Goal: Information Seeking & Learning: Check status

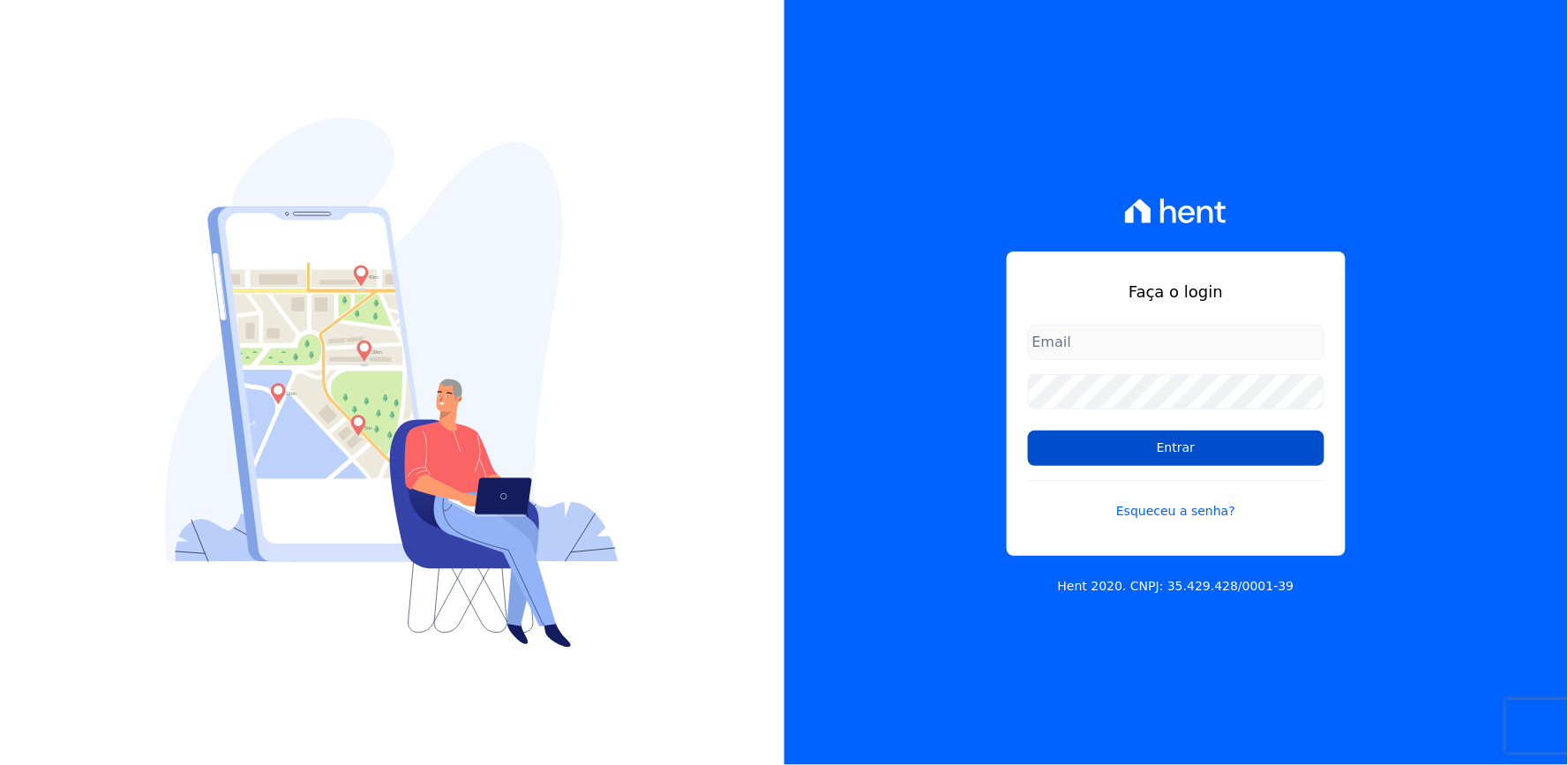
type input "[EMAIL_ADDRESS][DOMAIN_NAME]"
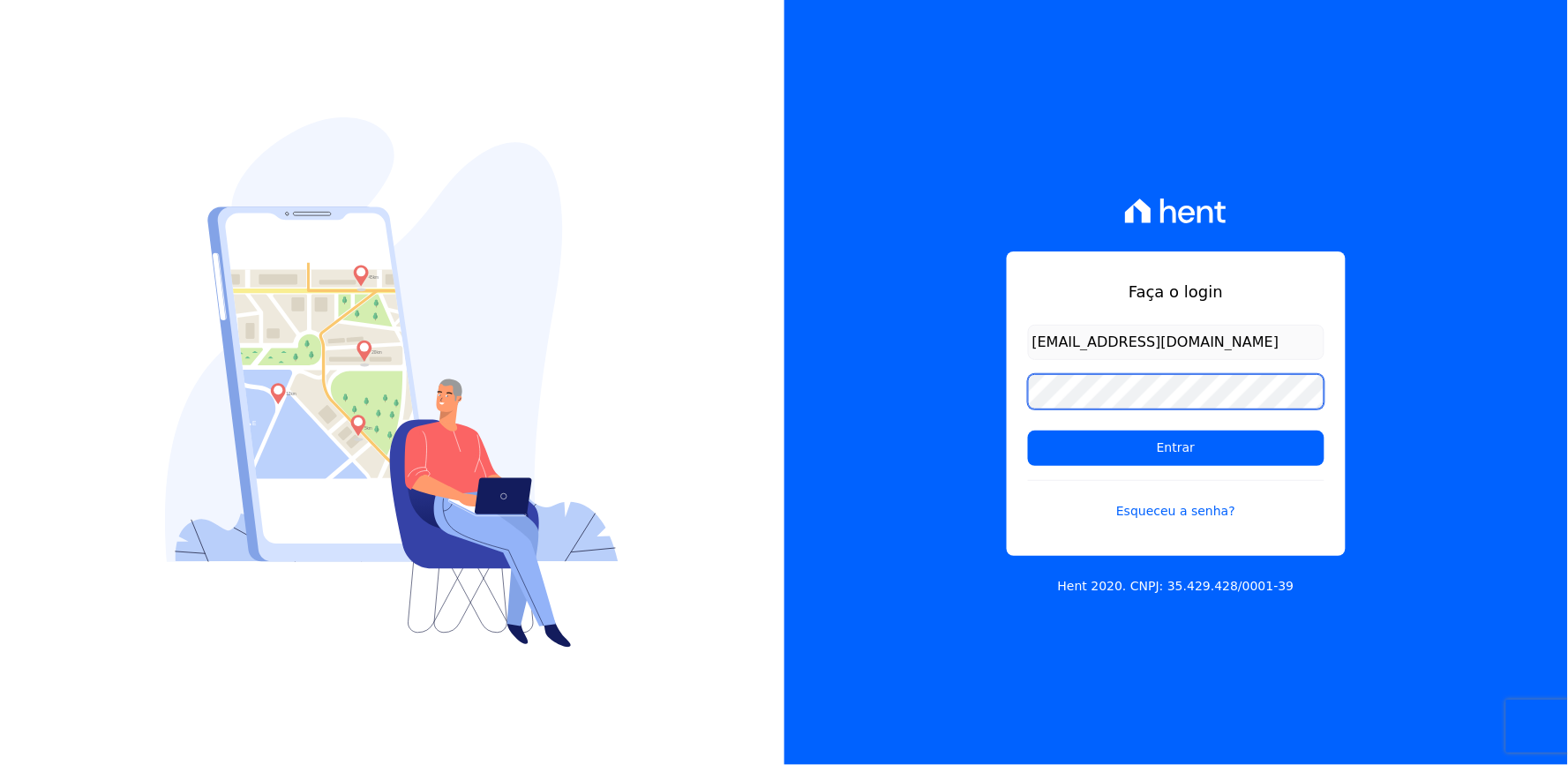
click at [947, 418] on div "Faça o login [EMAIL_ADDRESS][DOMAIN_NAME] Entrar Esqueceu a senha? Hent 2020. C…" at bounding box center [1176, 382] width 784 height 765
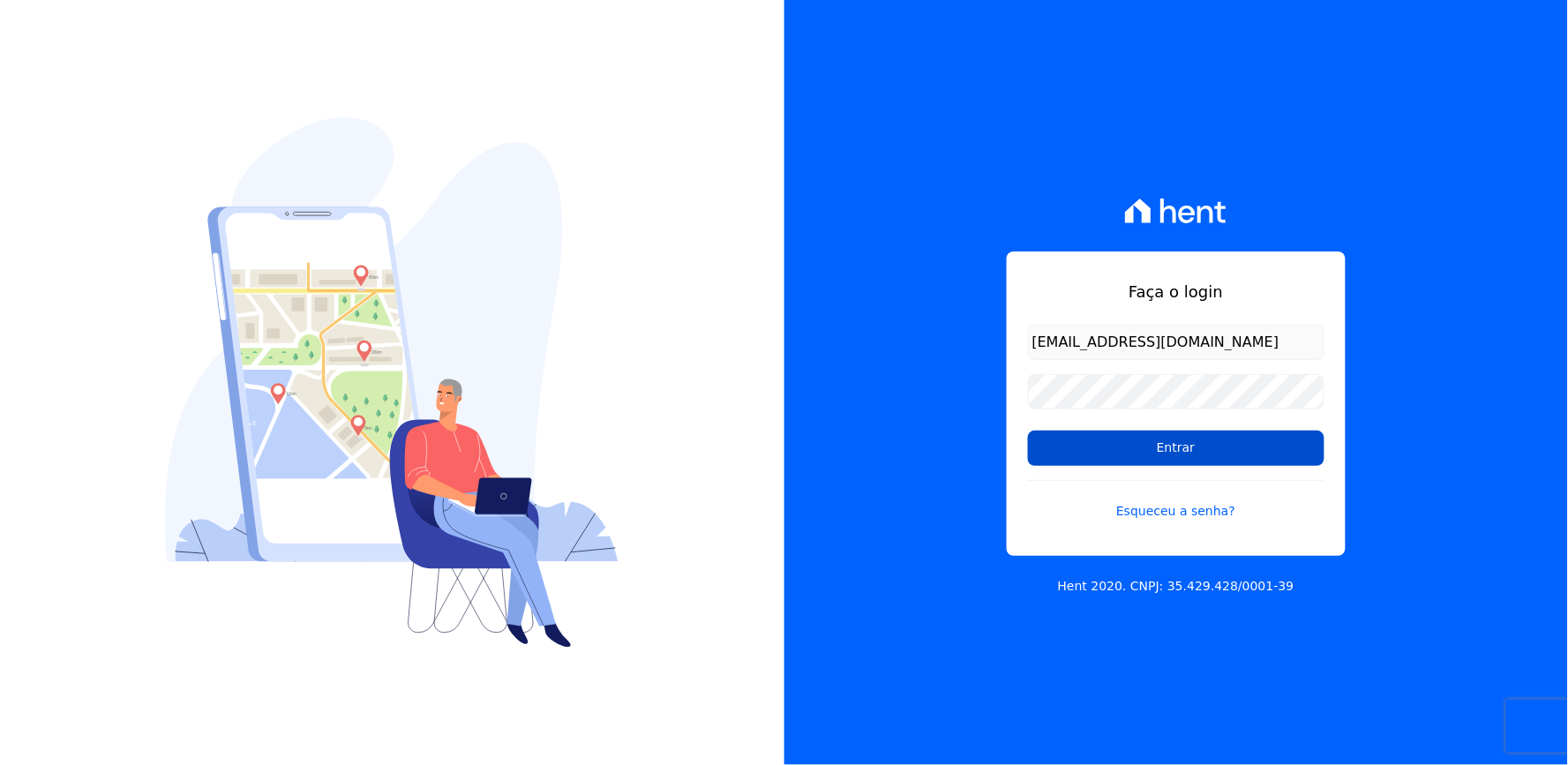
click at [1280, 457] on input "Entrar" at bounding box center [1175, 447] width 296 height 35
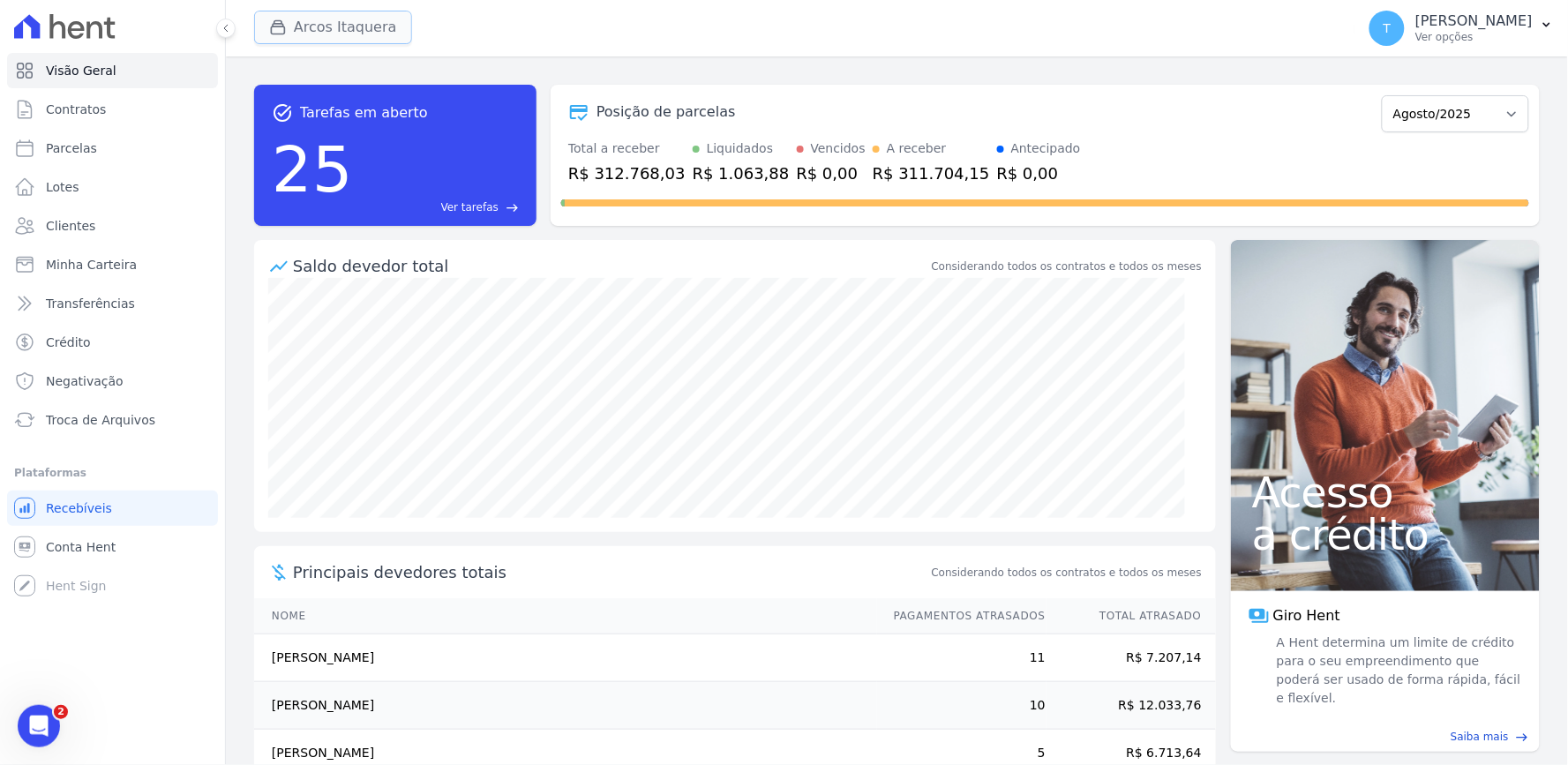
click at [355, 19] on button "Arcos Itaquera" at bounding box center [333, 27] width 158 height 33
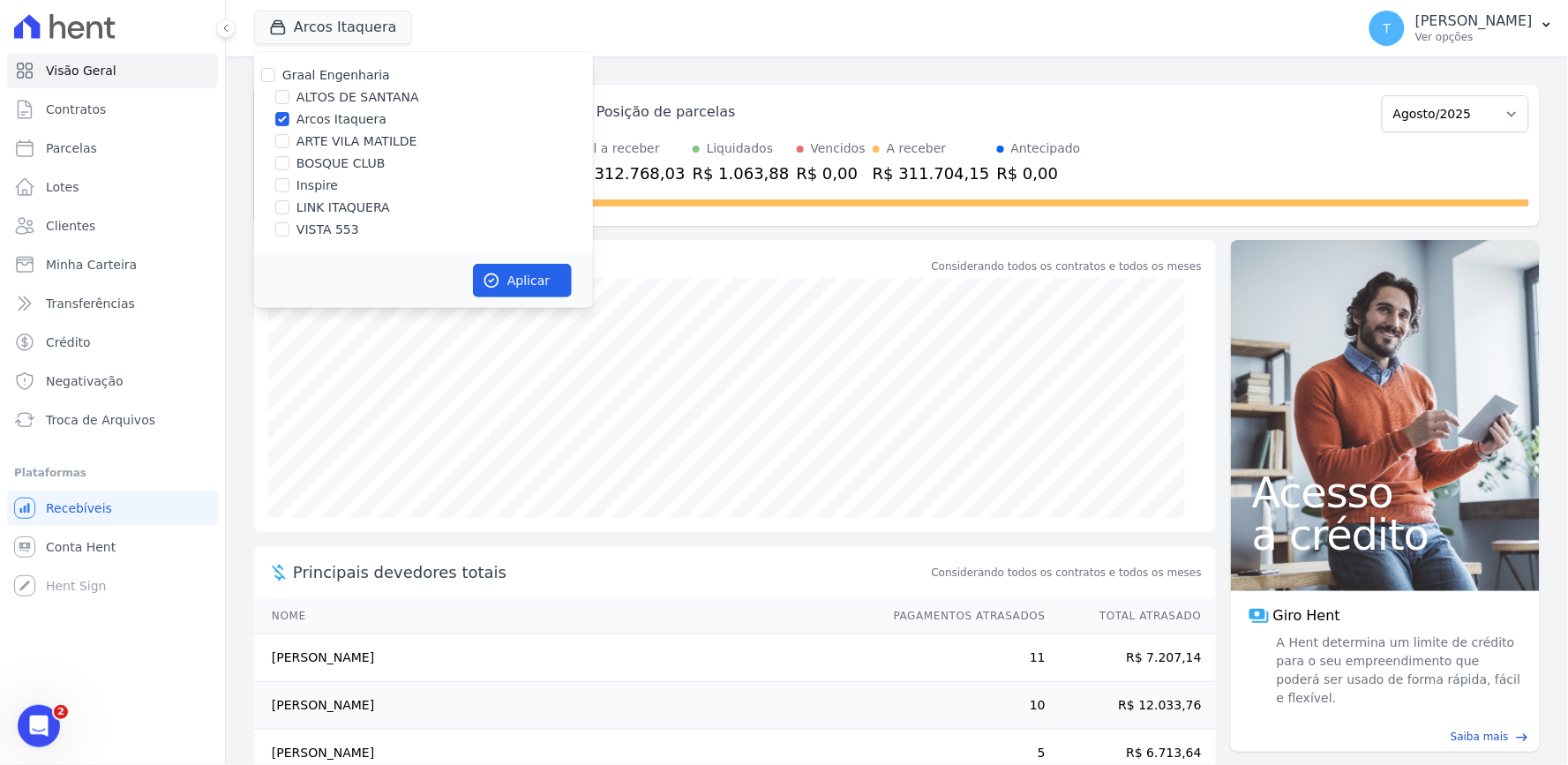
click at [350, 89] on label "ALTOS DE SANTANA" at bounding box center [357, 98] width 123 height 19
click at [290, 90] on input "ALTOS DE SANTANA" at bounding box center [283, 98] width 14 height 14
checkbox input "true"
click at [331, 76] on label "Graal Engenharia" at bounding box center [336, 75] width 107 height 14
click at [275, 76] on input "Graal Engenharia" at bounding box center [268, 75] width 14 height 14
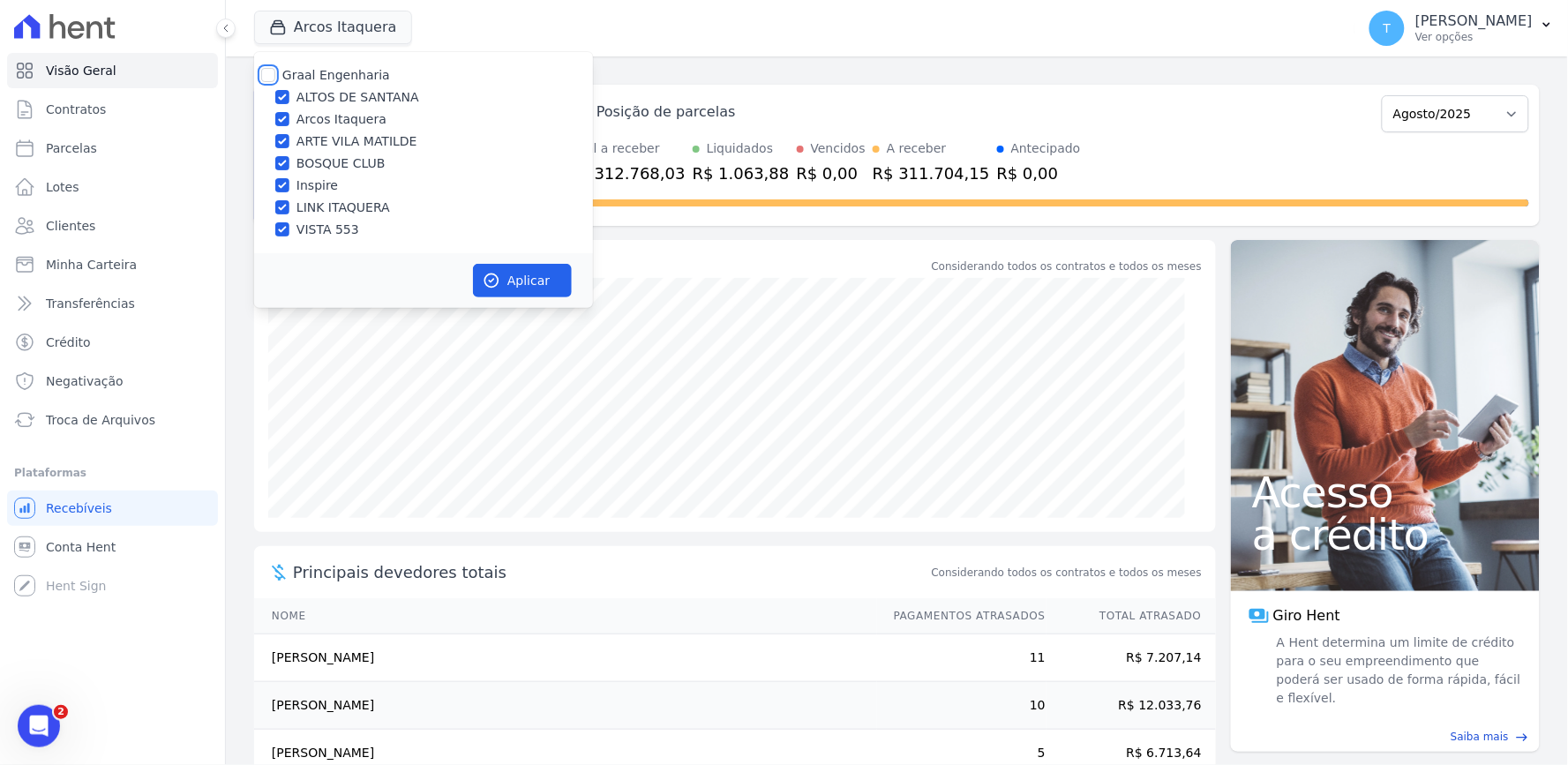
checkbox input "true"
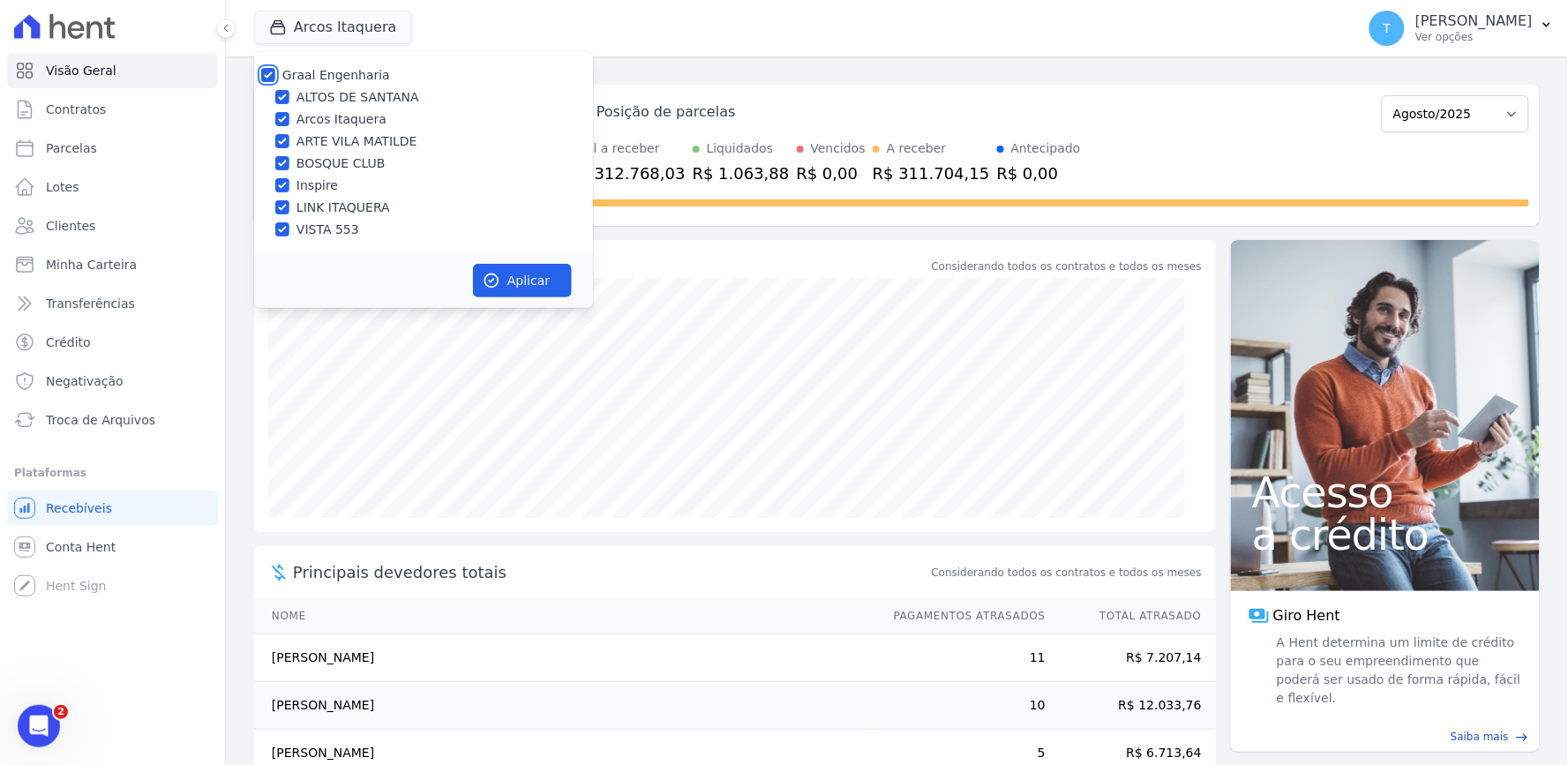
checkbox input "true"
click at [328, 76] on label "Graal Engenharia" at bounding box center [336, 75] width 107 height 14
click at [275, 76] on input "Graal Engenharia" at bounding box center [268, 75] width 14 height 14
checkbox input "false"
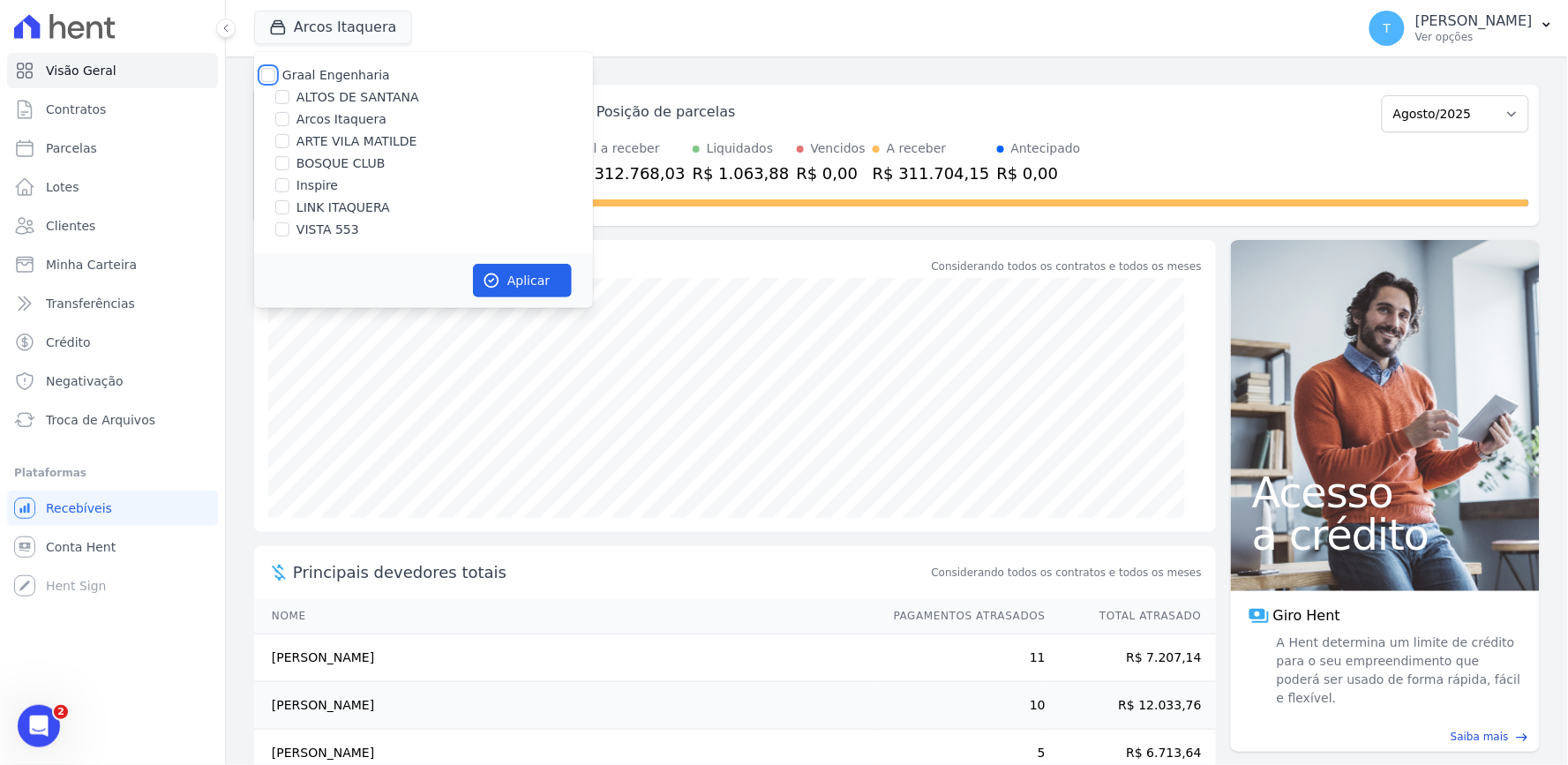
checkbox input "false"
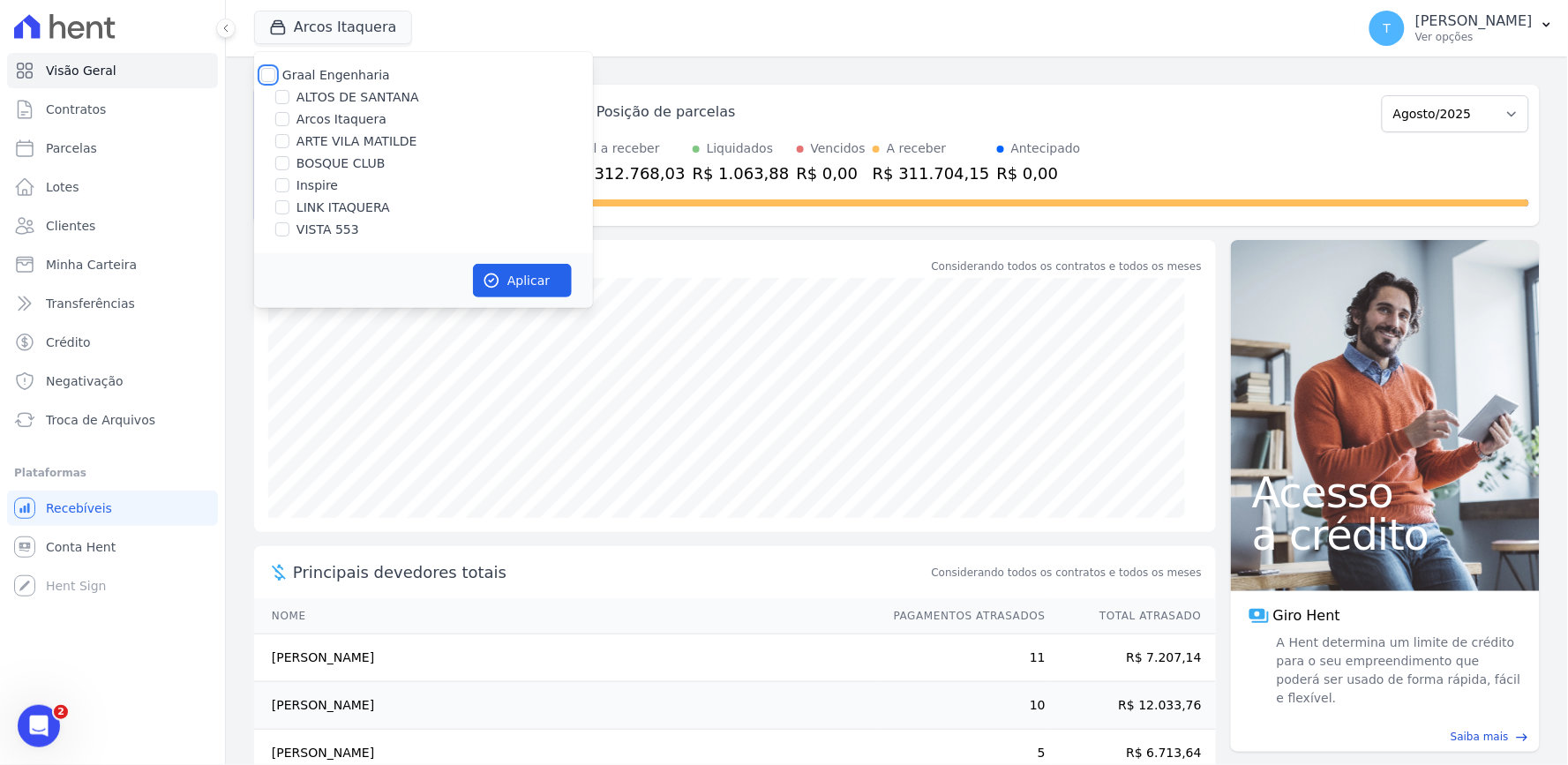
checkbox input "false"
click at [331, 95] on label "ALTOS DE SANTANA" at bounding box center [357, 98] width 123 height 19
click at [290, 95] on input "ALTOS DE SANTANA" at bounding box center [283, 98] width 14 height 14
checkbox input "true"
drag, startPoint x: 501, startPoint y: 286, endPoint x: 903, endPoint y: 185, distance: 414.5
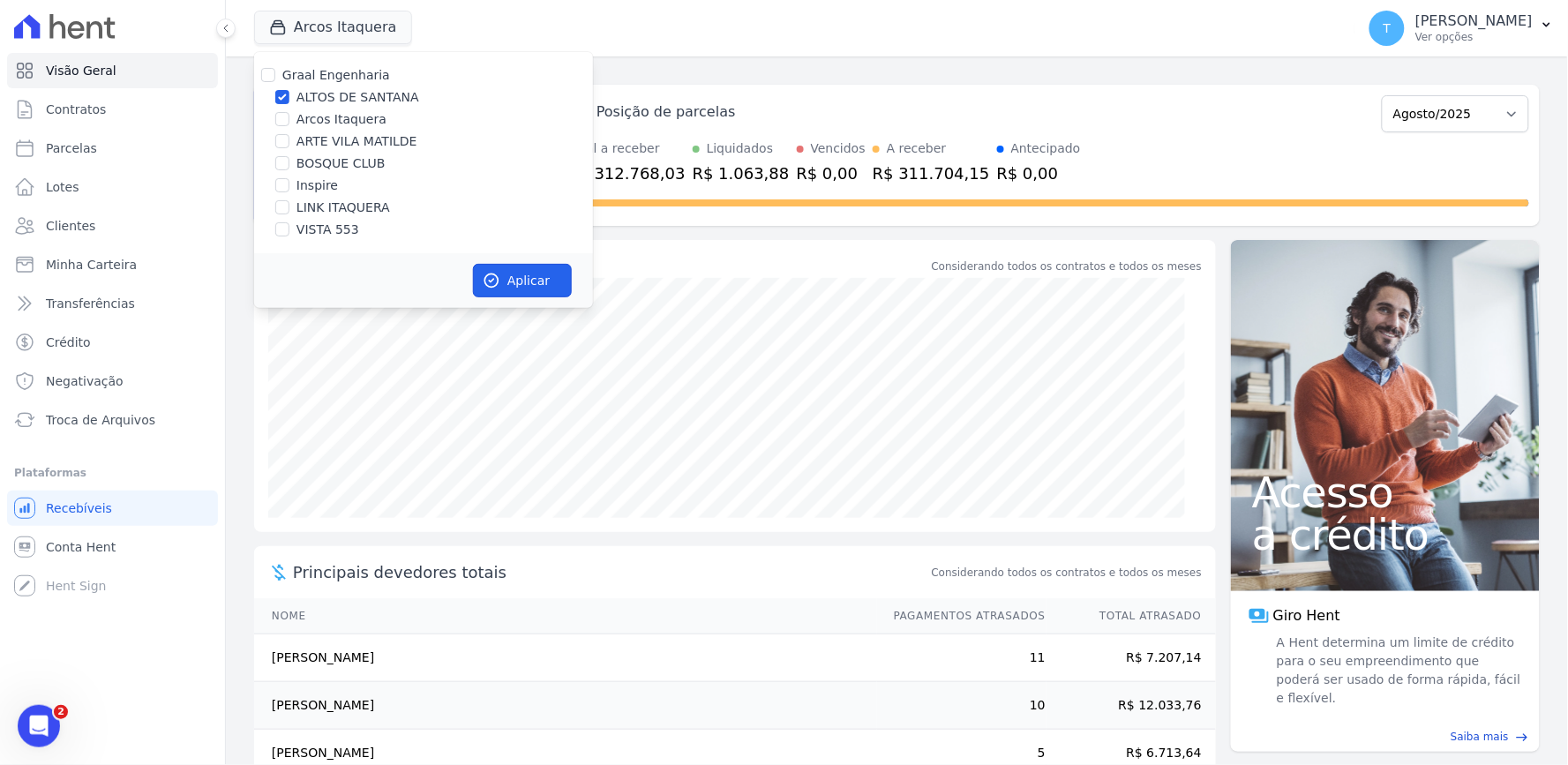
click at [503, 286] on button "Aplicar" at bounding box center [522, 280] width 98 height 33
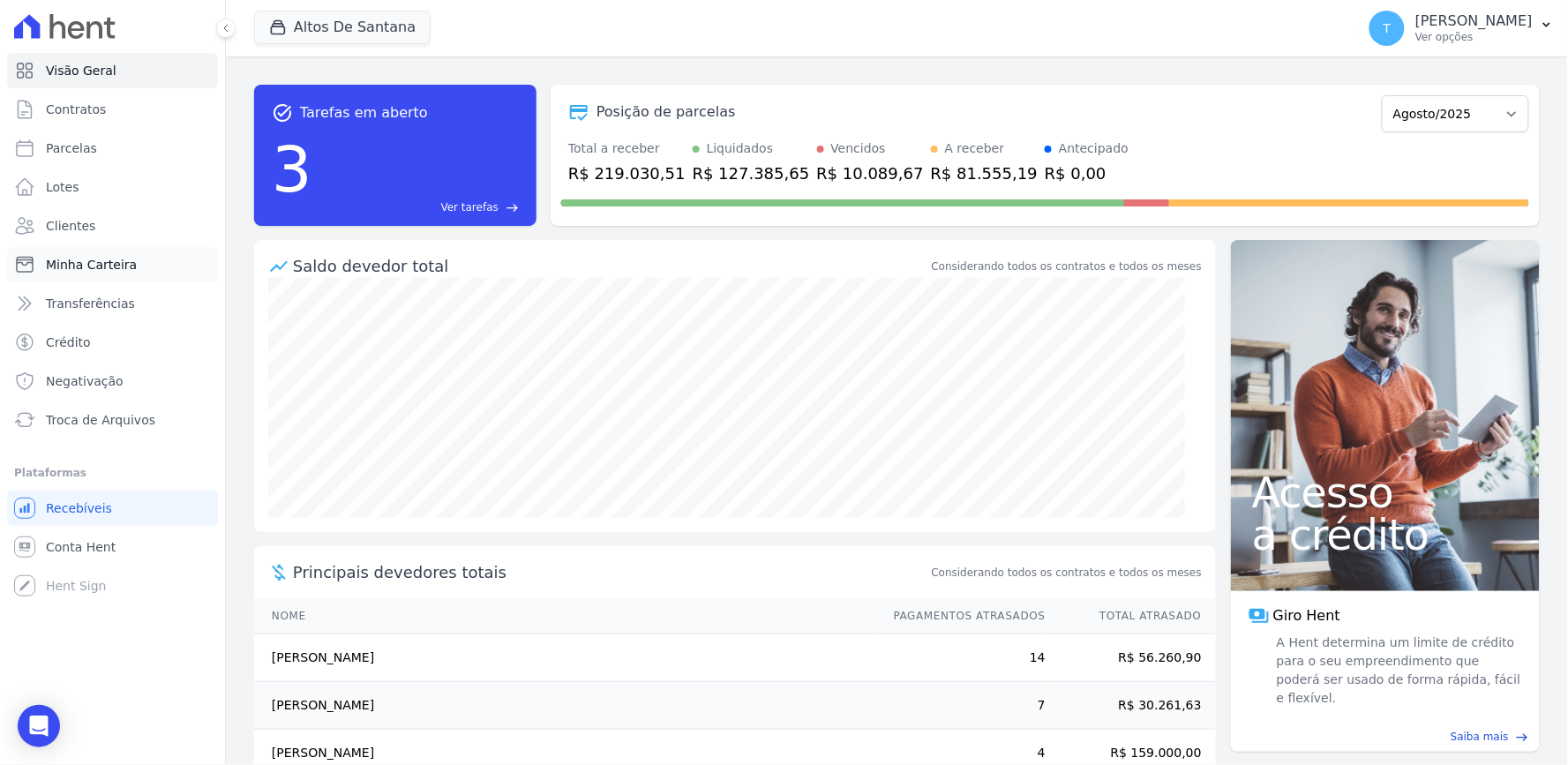
click at [91, 268] on span "Minha Carteira" at bounding box center [91, 265] width 91 height 18
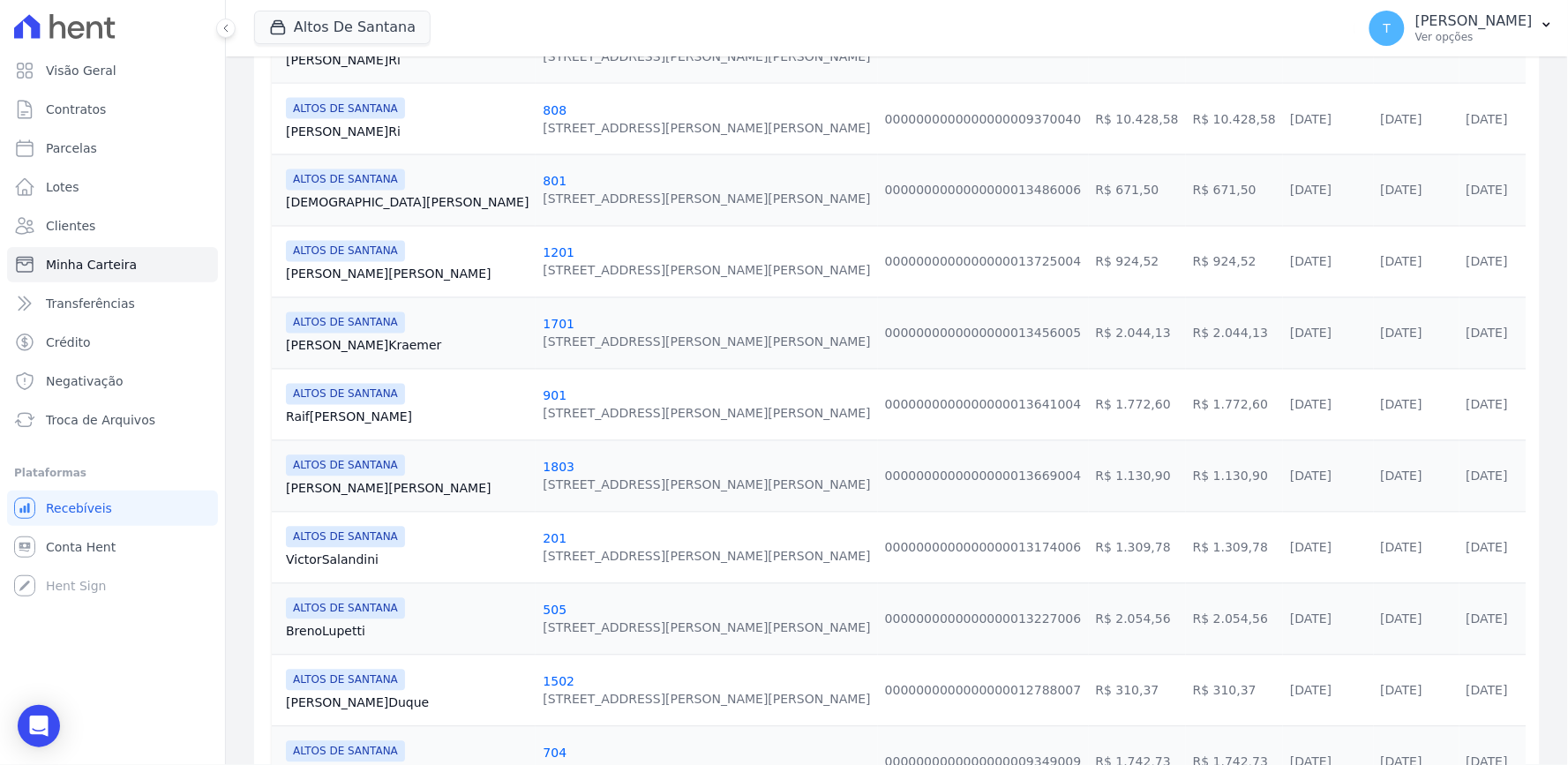
scroll to position [1602, 0]
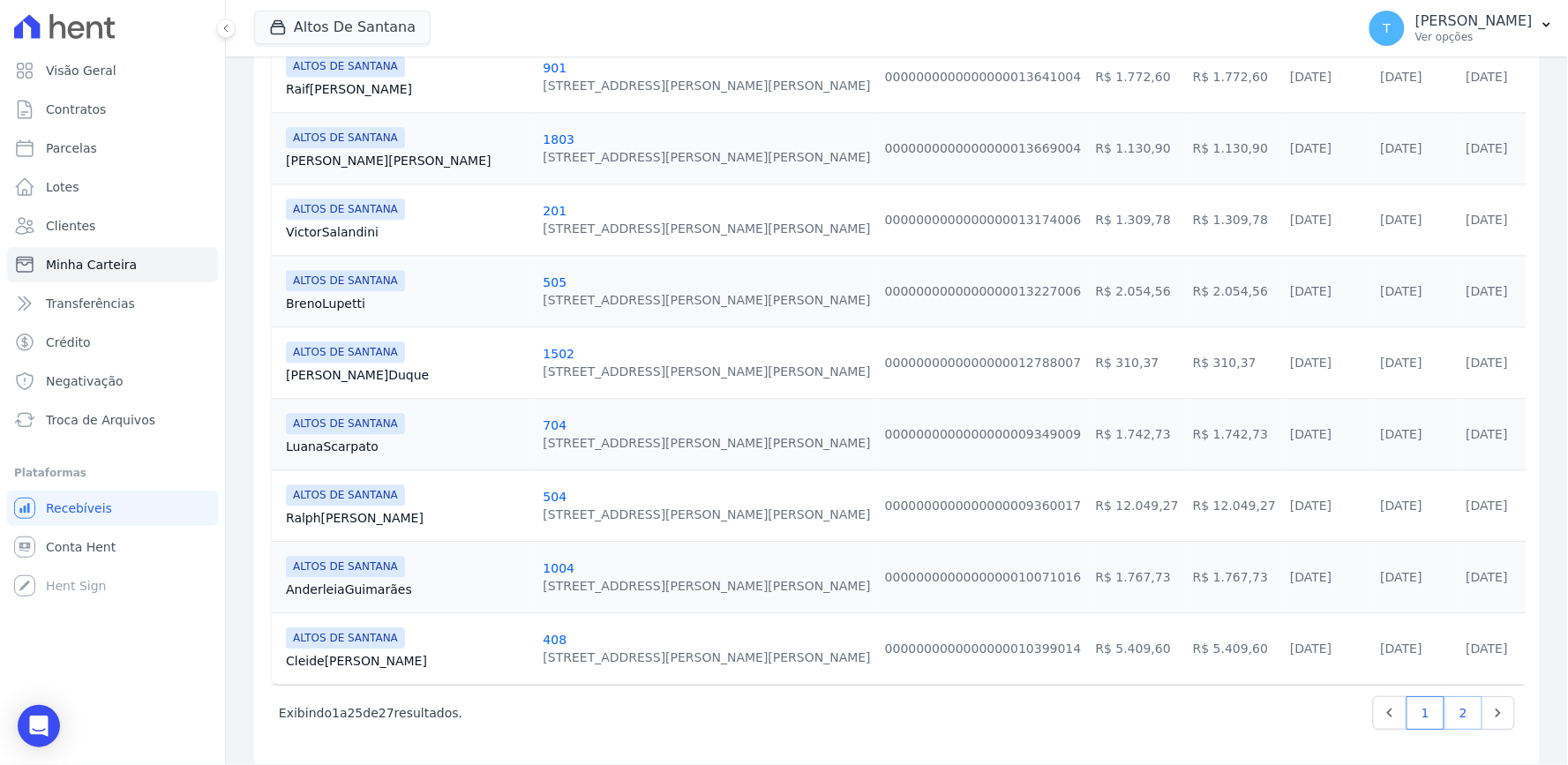
click at [1445, 697] on link "2" at bounding box center [1463, 712] width 38 height 33
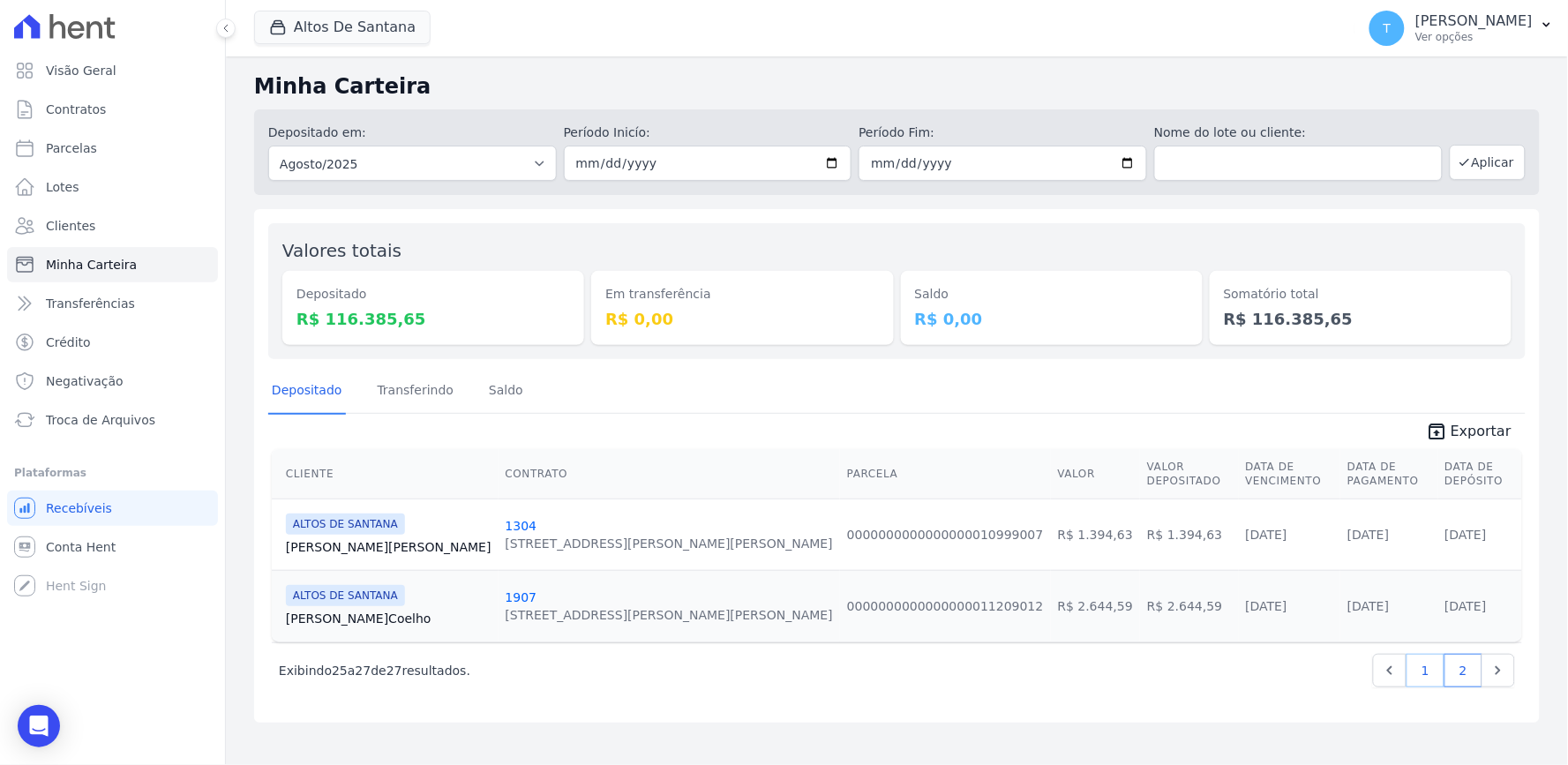
click at [1428, 654] on link "1" at bounding box center [1425, 670] width 38 height 33
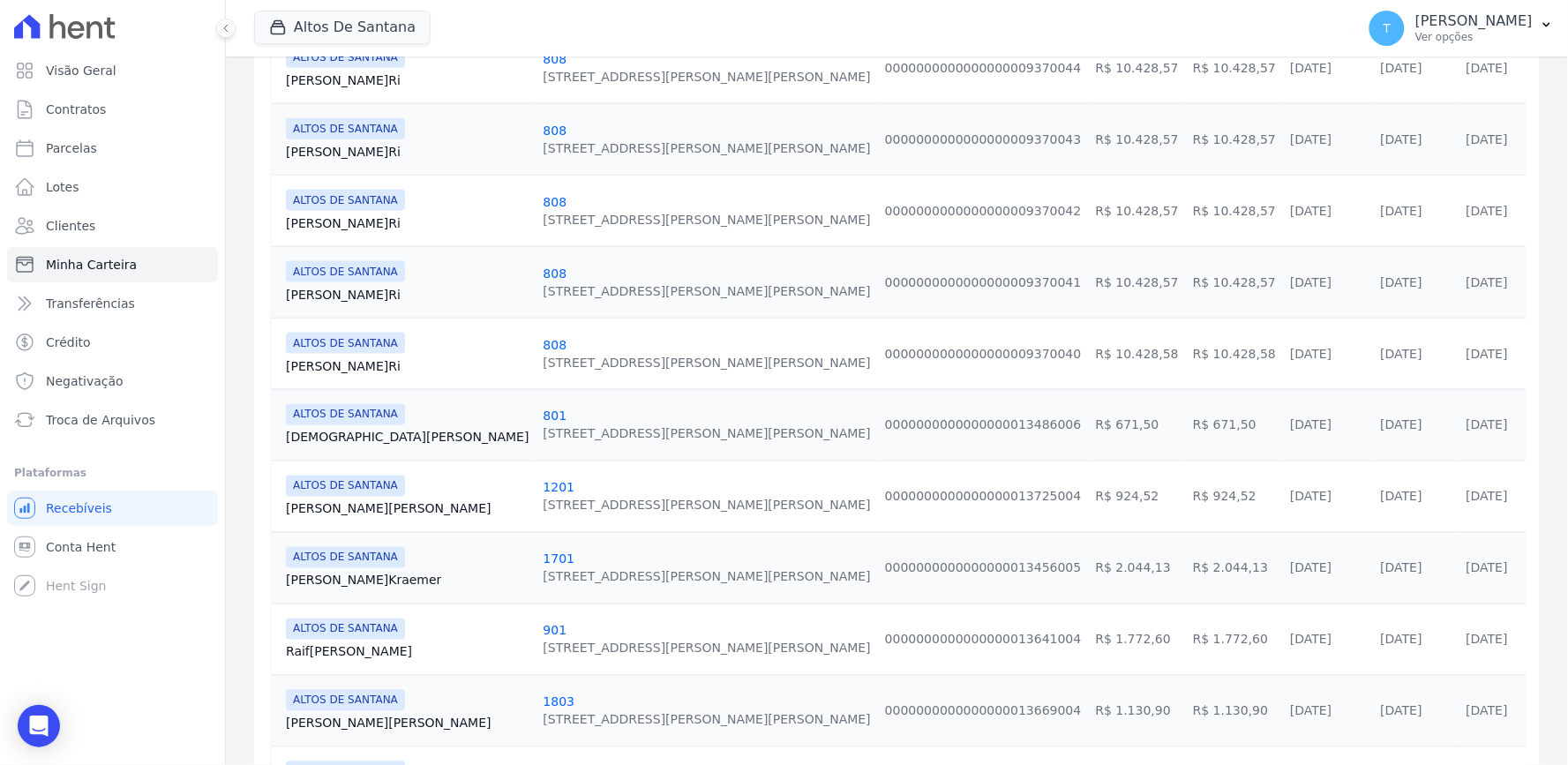
scroll to position [1112, 0]
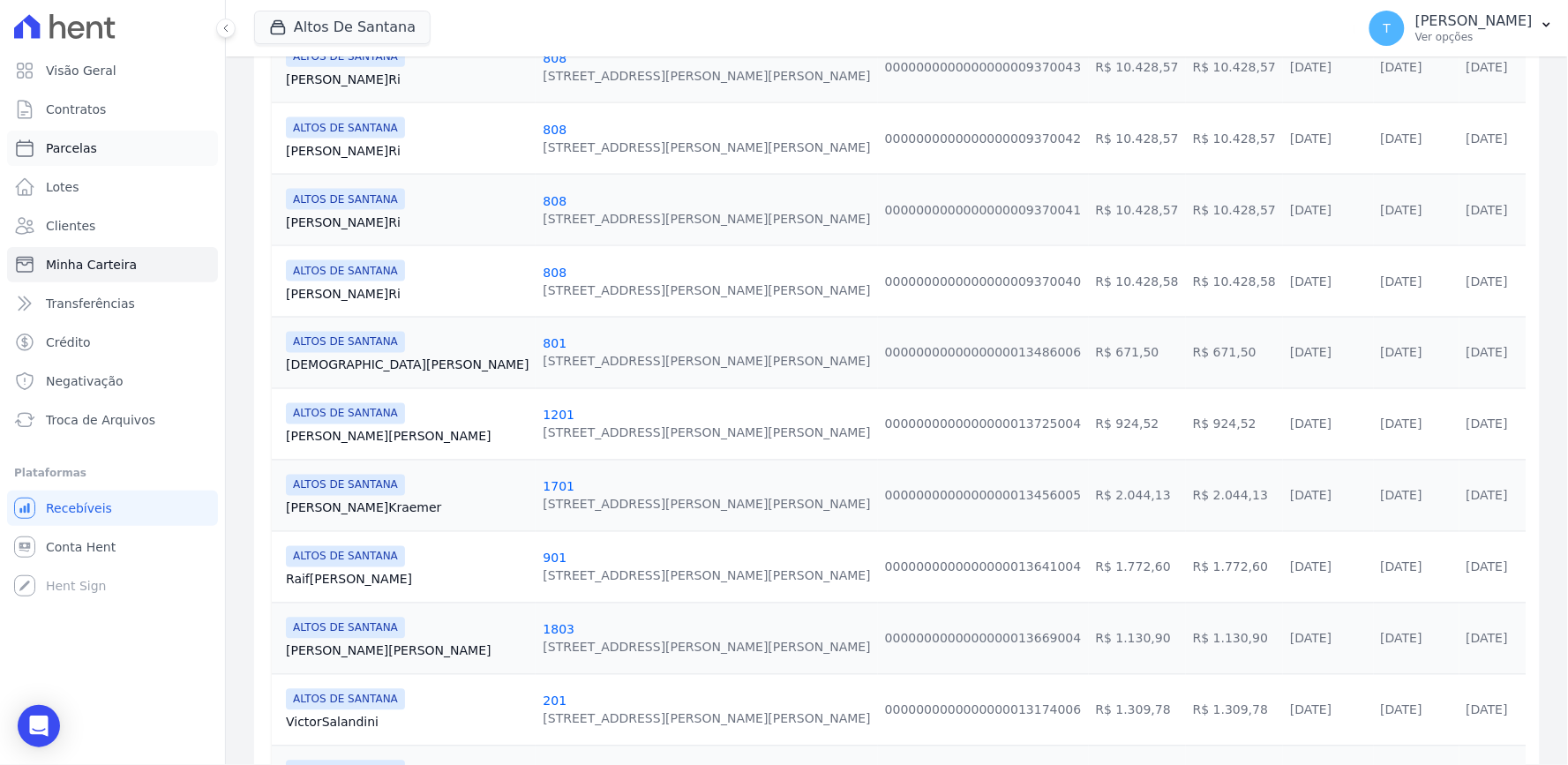
click at [82, 146] on span "Parcelas" at bounding box center [71, 149] width 51 height 18
select select
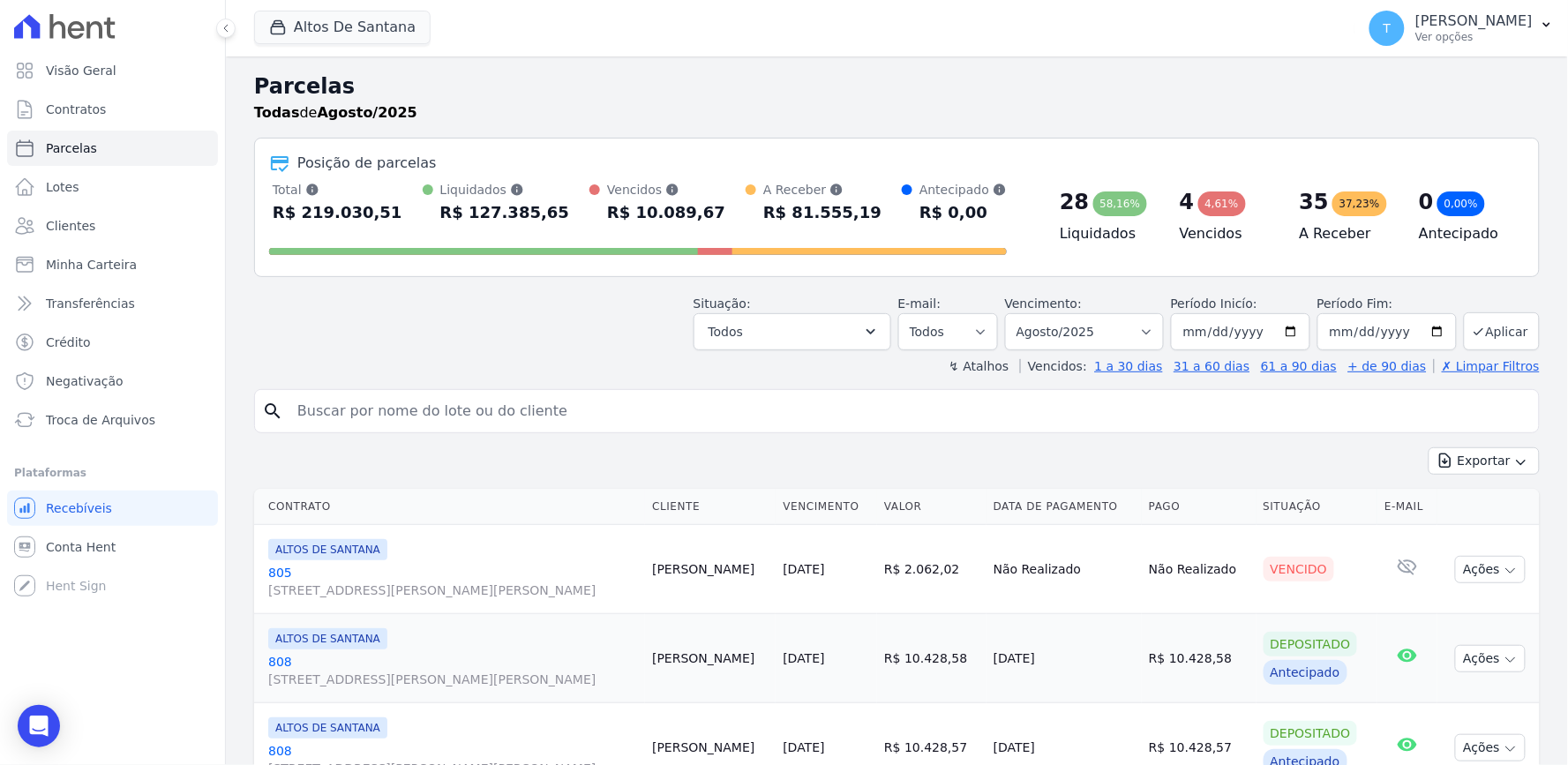
click at [382, 430] on div "search" at bounding box center [896, 411] width 1285 height 44
click at [385, 422] on input "search" at bounding box center [910, 411] width 1245 height 35
type input "EDUARDO CO"
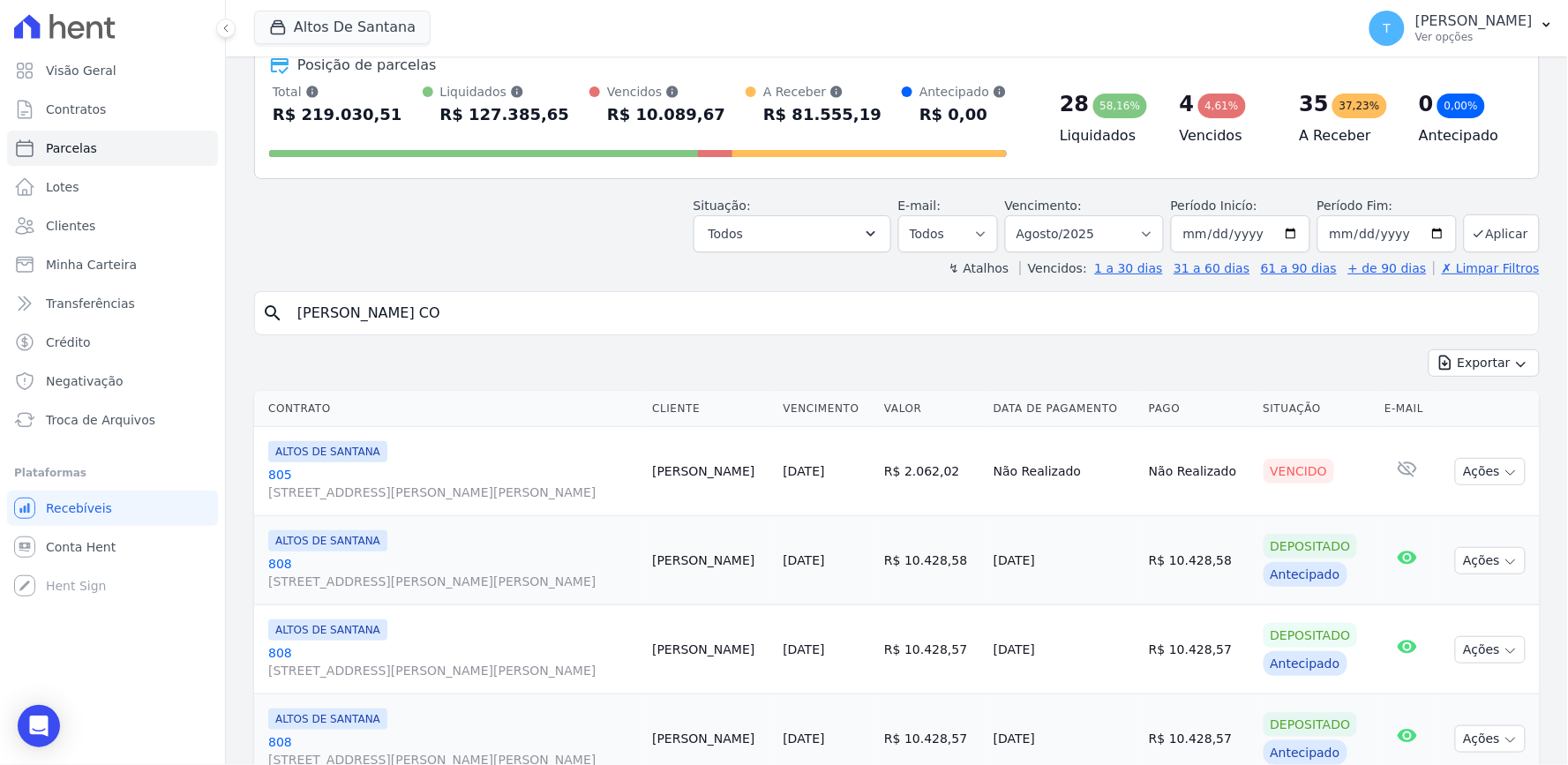
select select
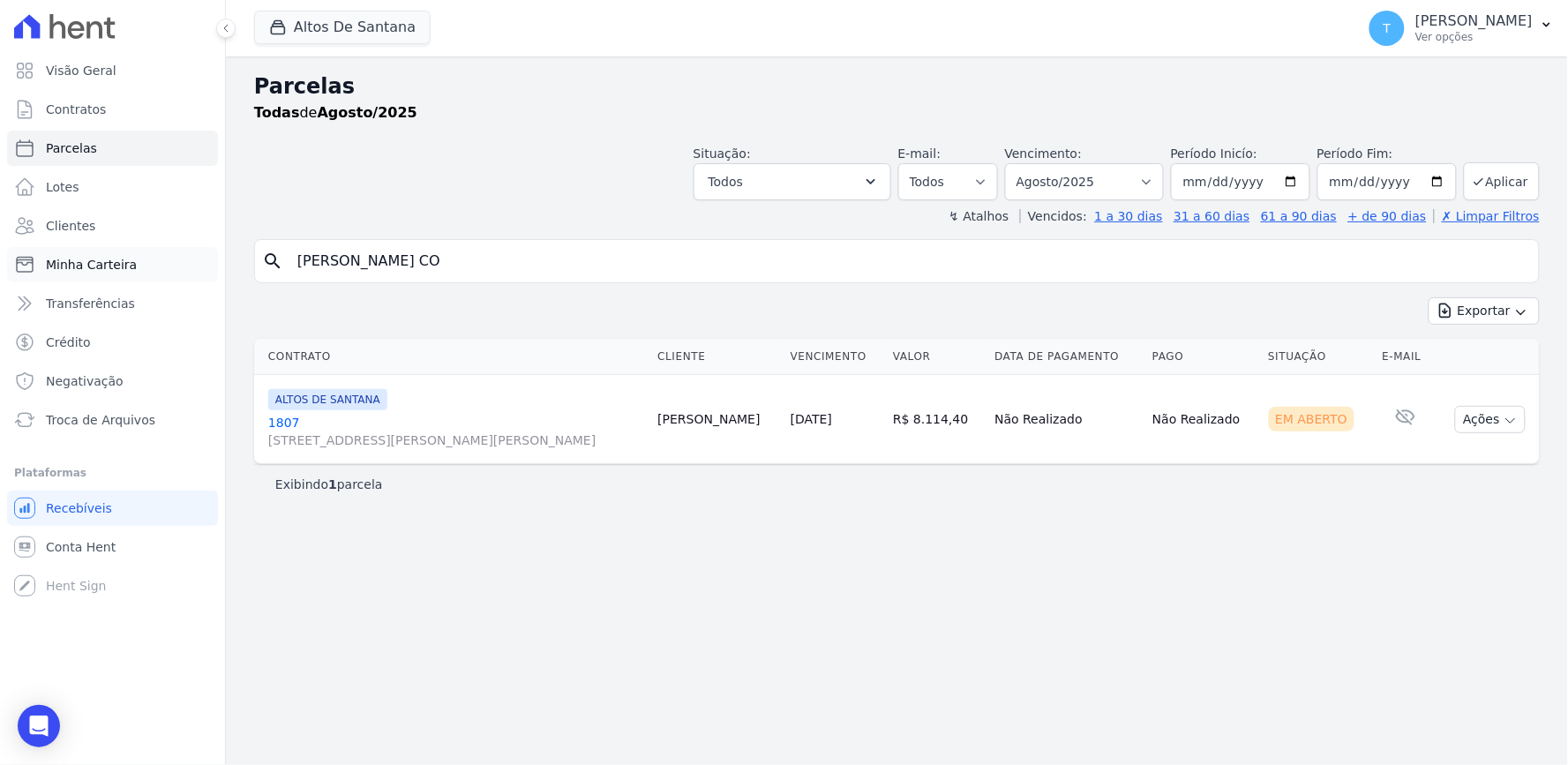
drag, startPoint x: 475, startPoint y: 265, endPoint x: 199, endPoint y: 265, distance: 276.0
click at [199, 265] on div "Visão Geral Contratos Parcelas Lotes Clientes Minha Carteira Transferências Cré…" at bounding box center [784, 382] width 1568 height 765
click at [416, 399] on div "ALTOS DE SANTANA" at bounding box center [455, 400] width 375 height 21
click at [326, 421] on link "1807 Rua Tomé Ferreira, 0, Santana" at bounding box center [455, 431] width 375 height 35
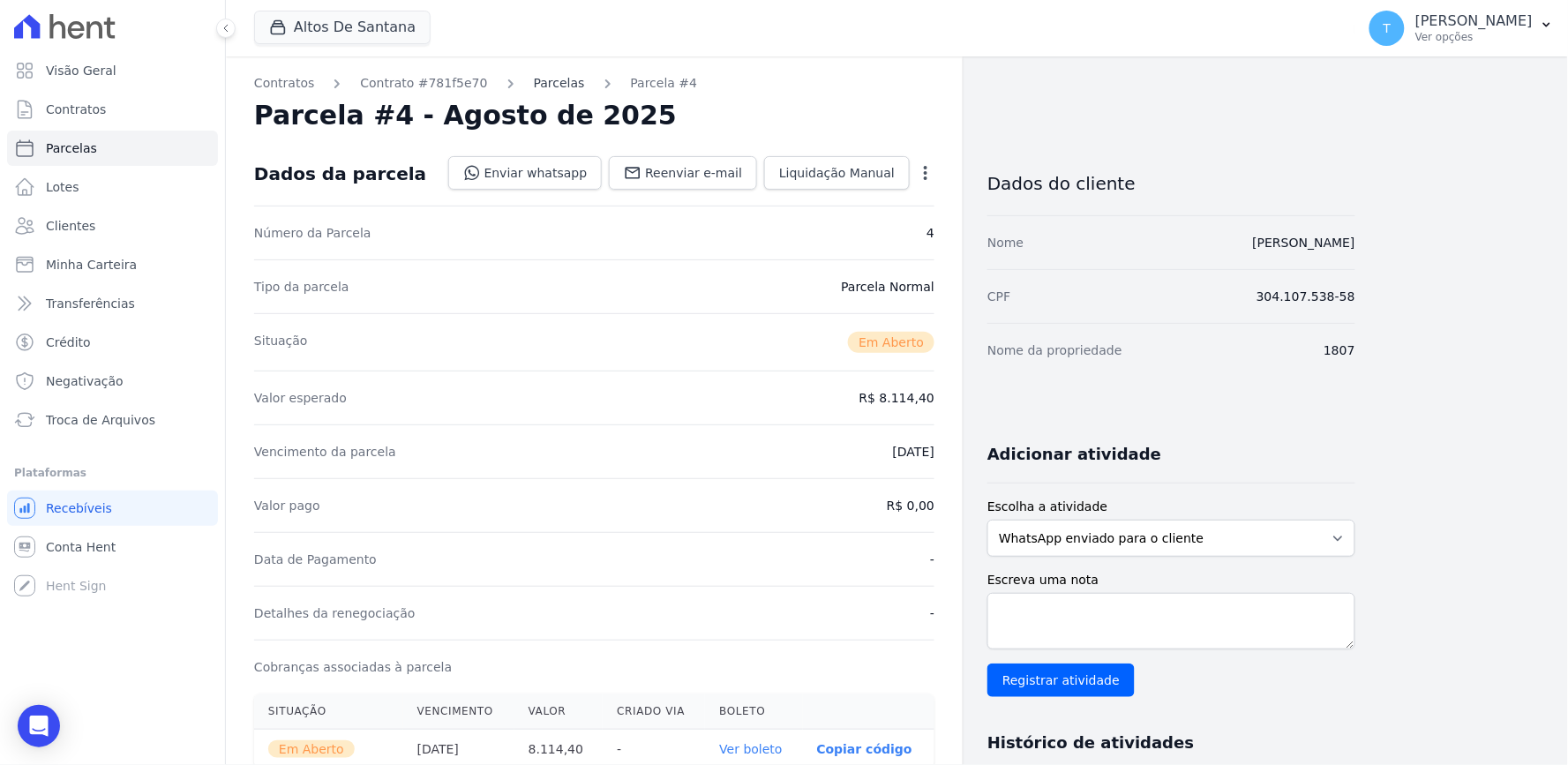
click at [535, 89] on link "Parcelas" at bounding box center [559, 83] width 51 height 19
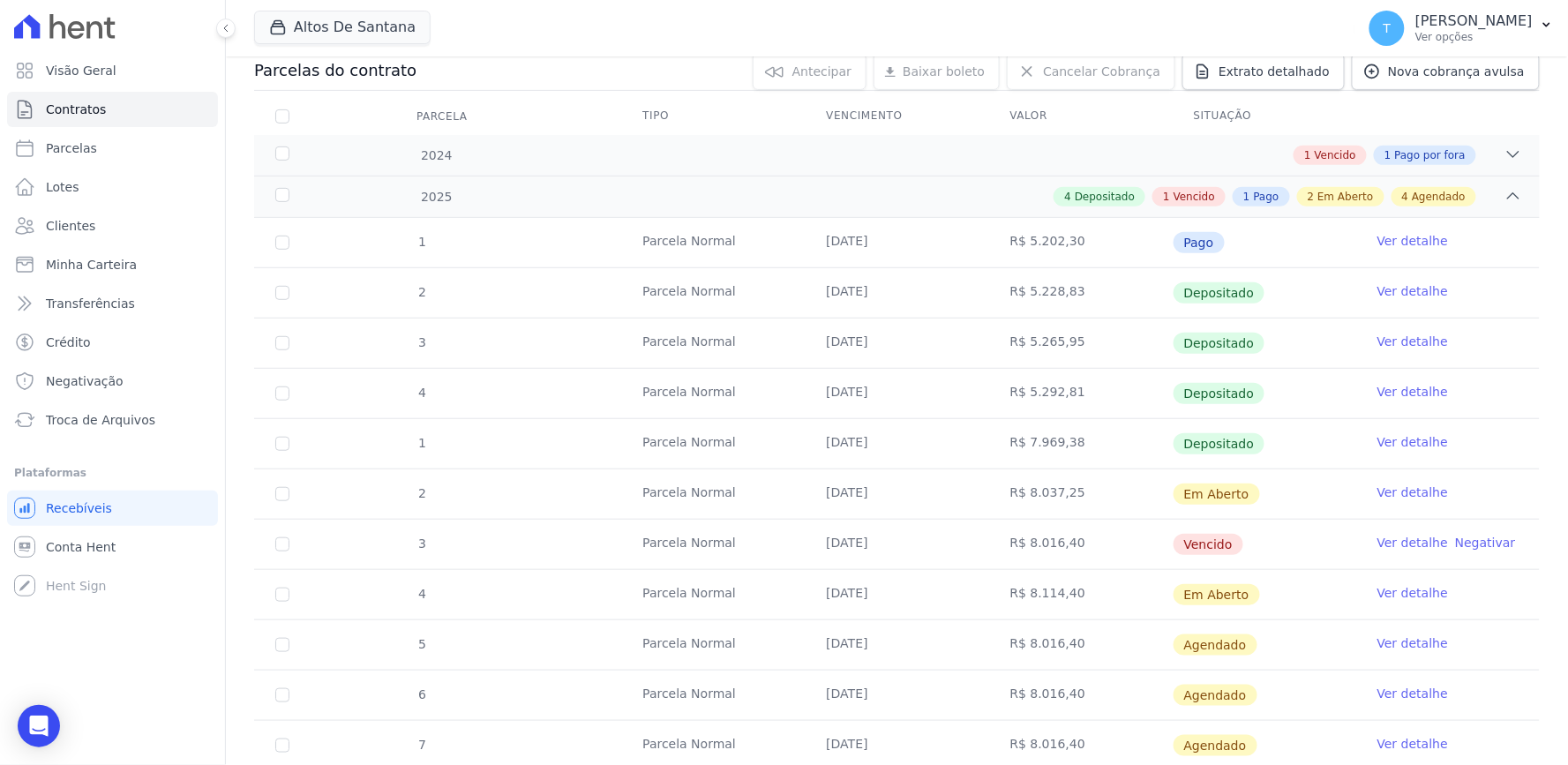
scroll to position [387, 0]
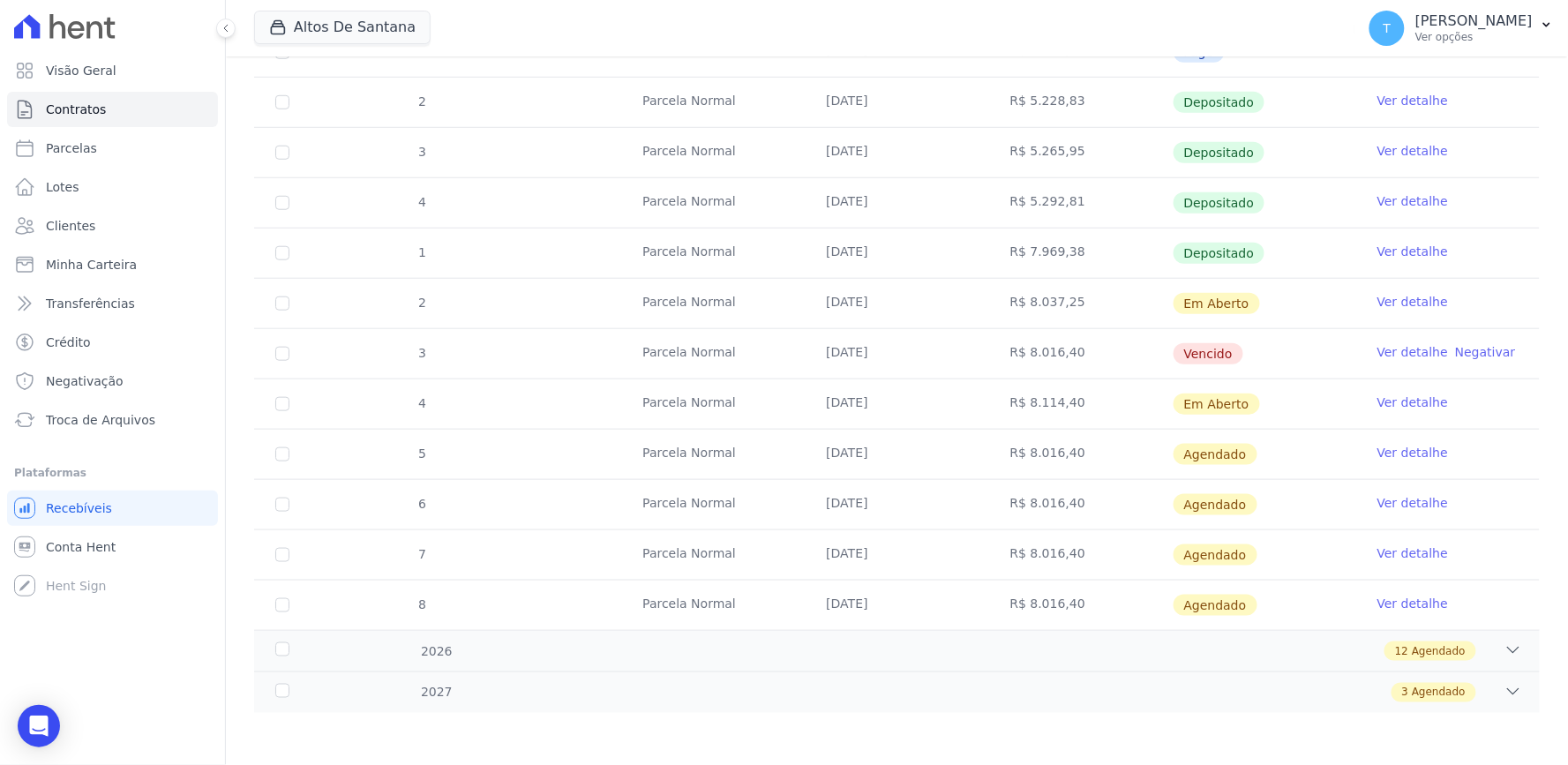
click at [1387, 303] on link "Ver detalhe" at bounding box center [1412, 302] width 71 height 18
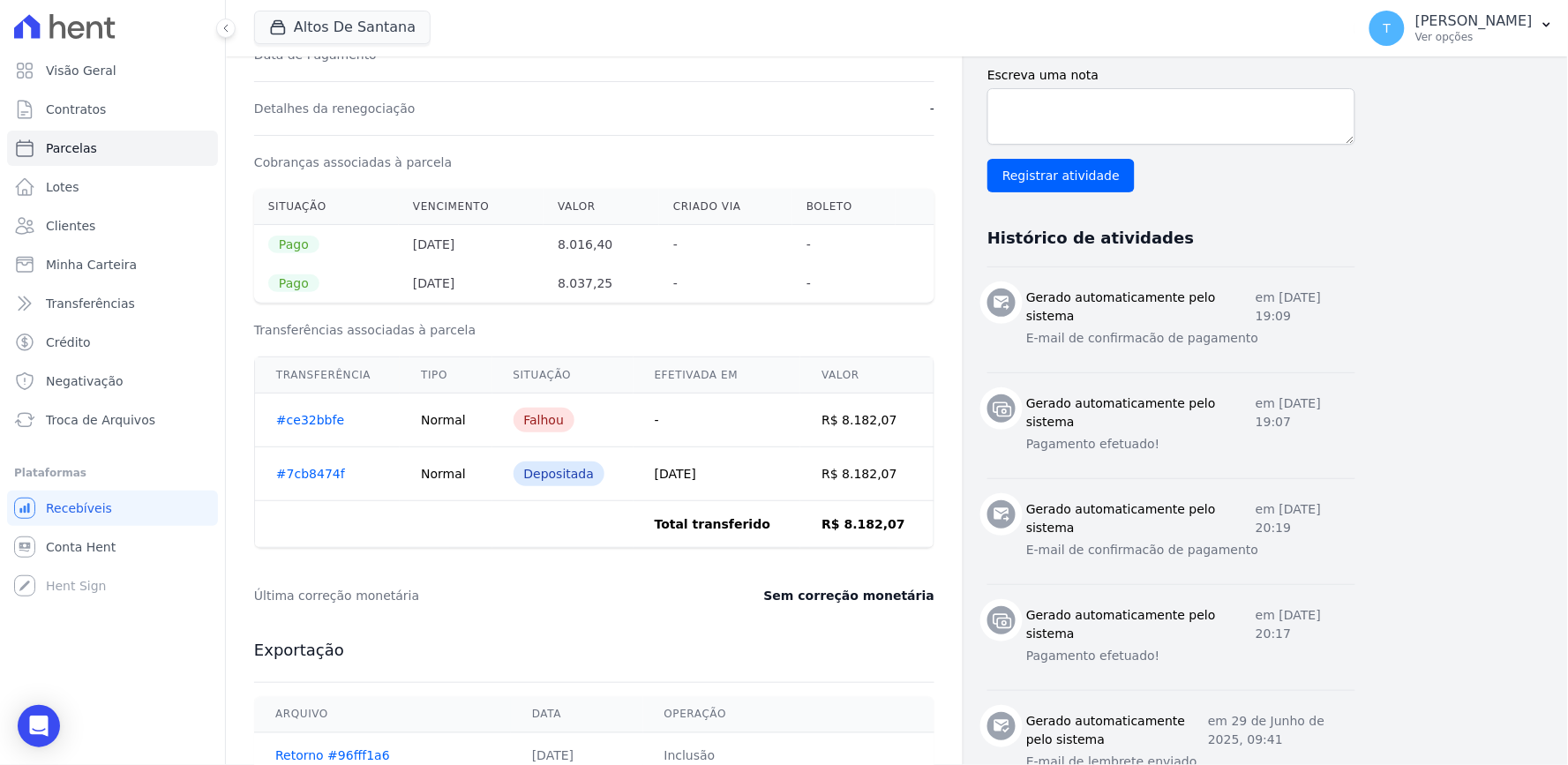
scroll to position [419, 0]
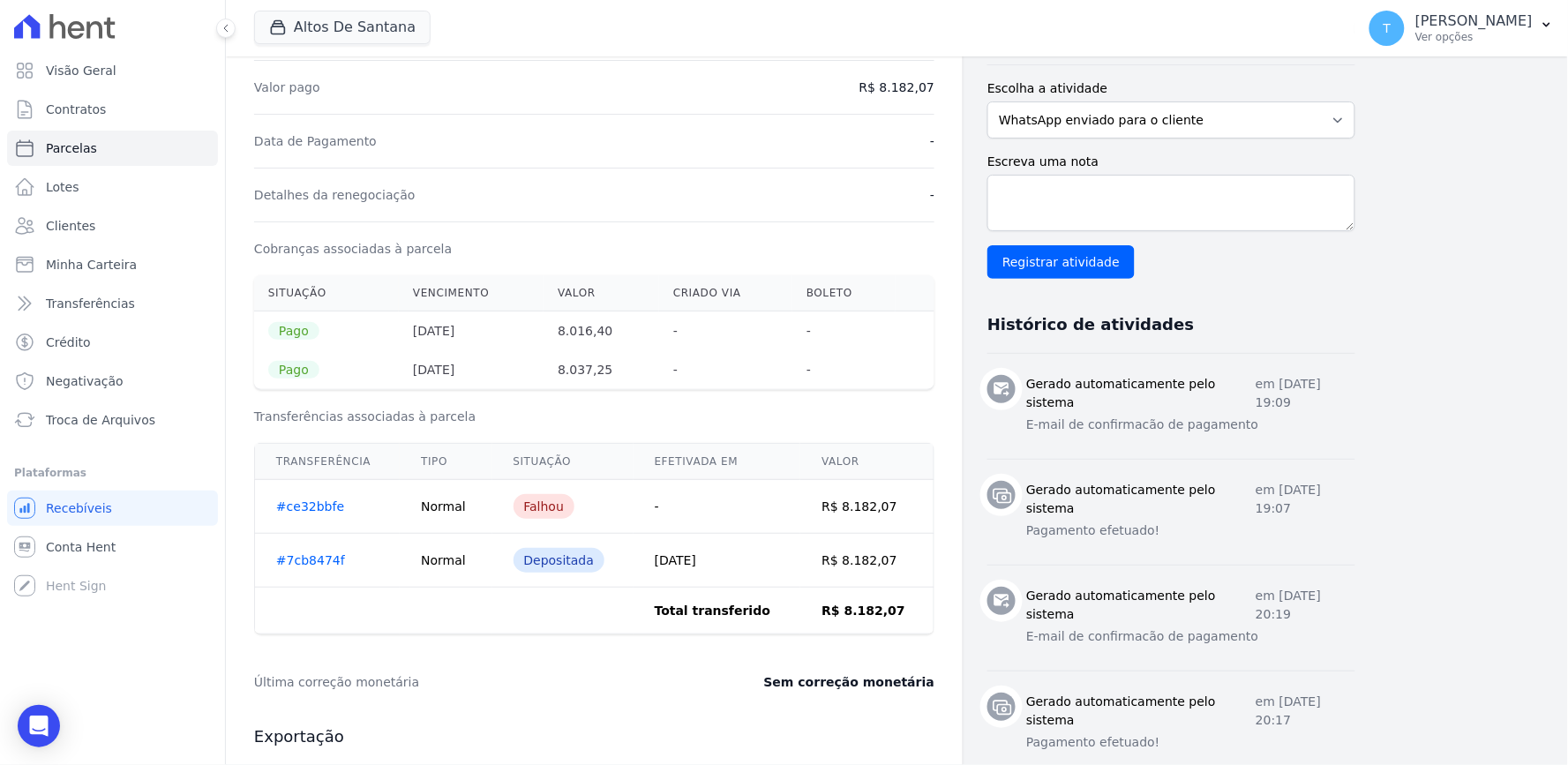
drag, startPoint x: 750, startPoint y: 558, endPoint x: 691, endPoint y: 560, distance: 59.0
click at [691, 560] on td "29/07/2025" at bounding box center [716, 561] width 167 height 54
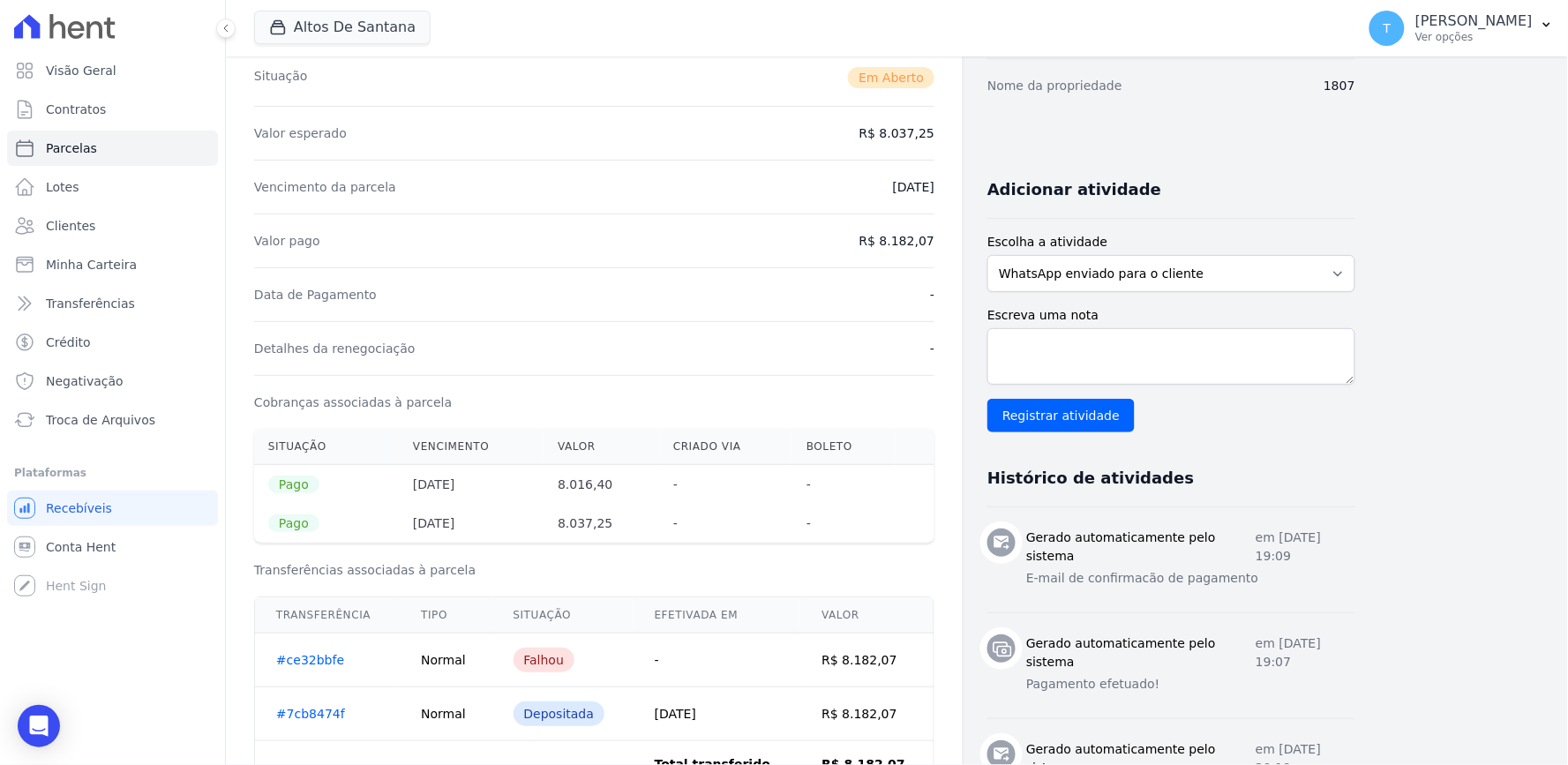
scroll to position [27, 0]
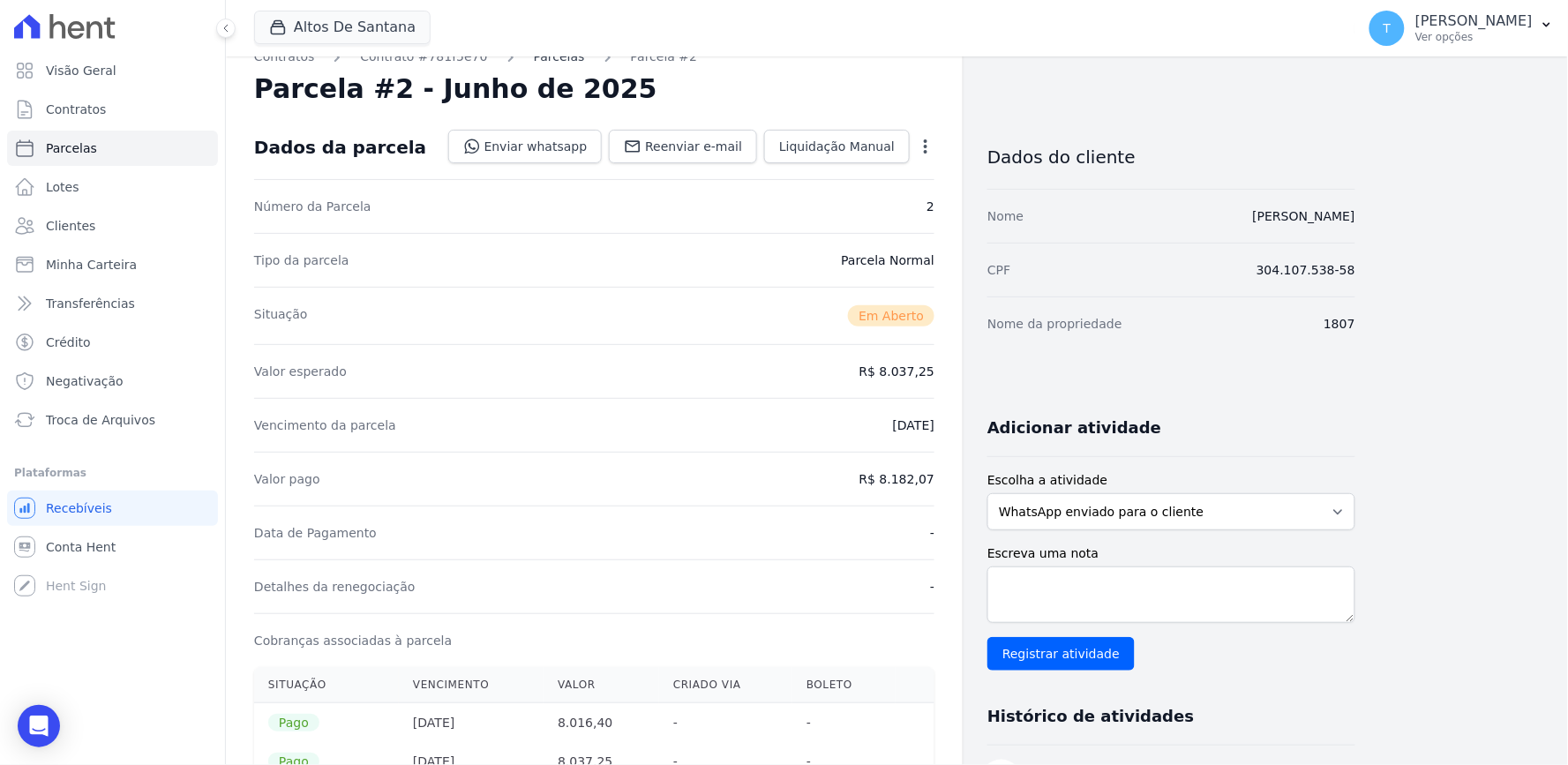
click at [541, 63] on link "Parcelas" at bounding box center [559, 56] width 51 height 19
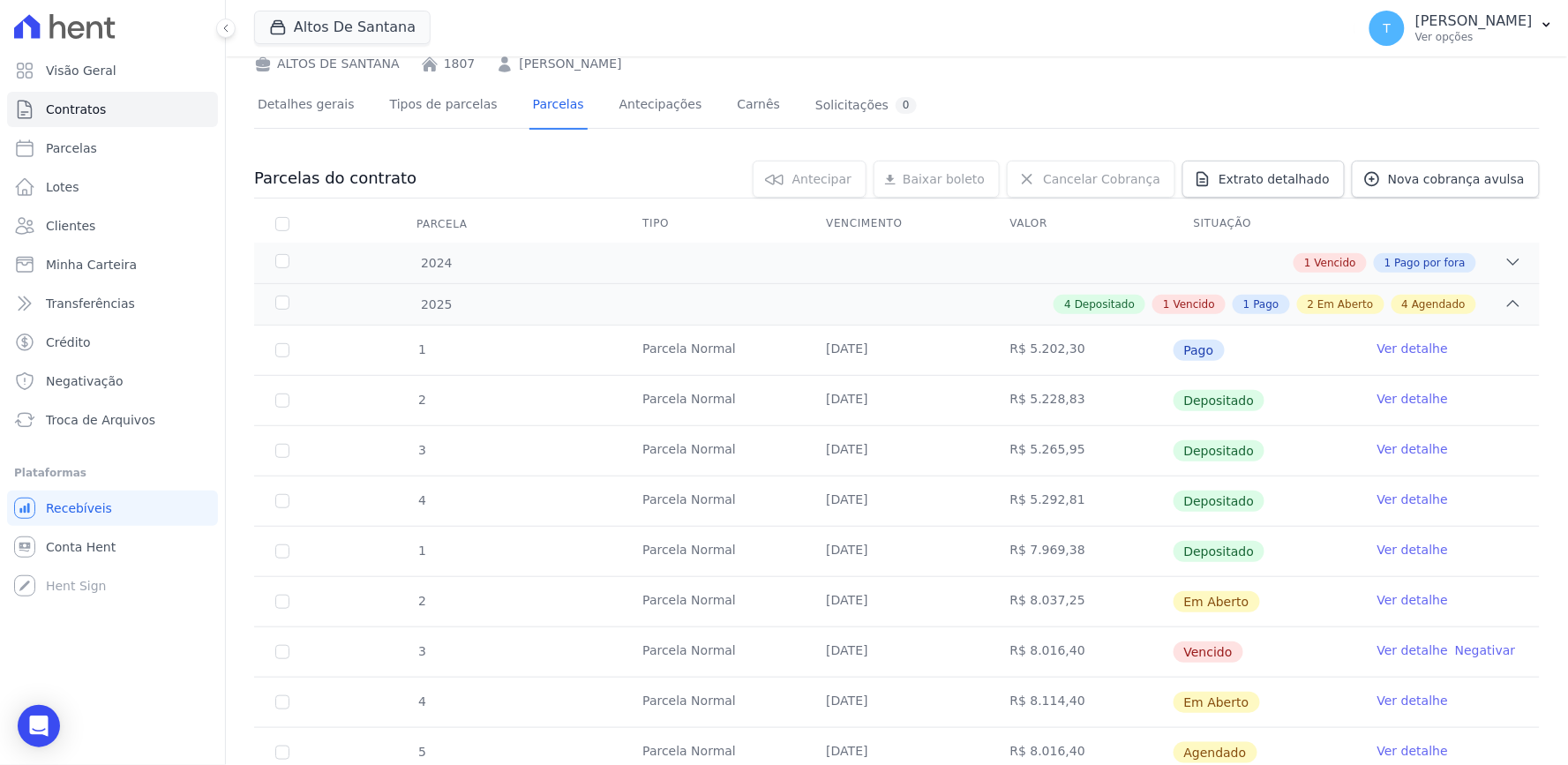
scroll to position [196, 0]
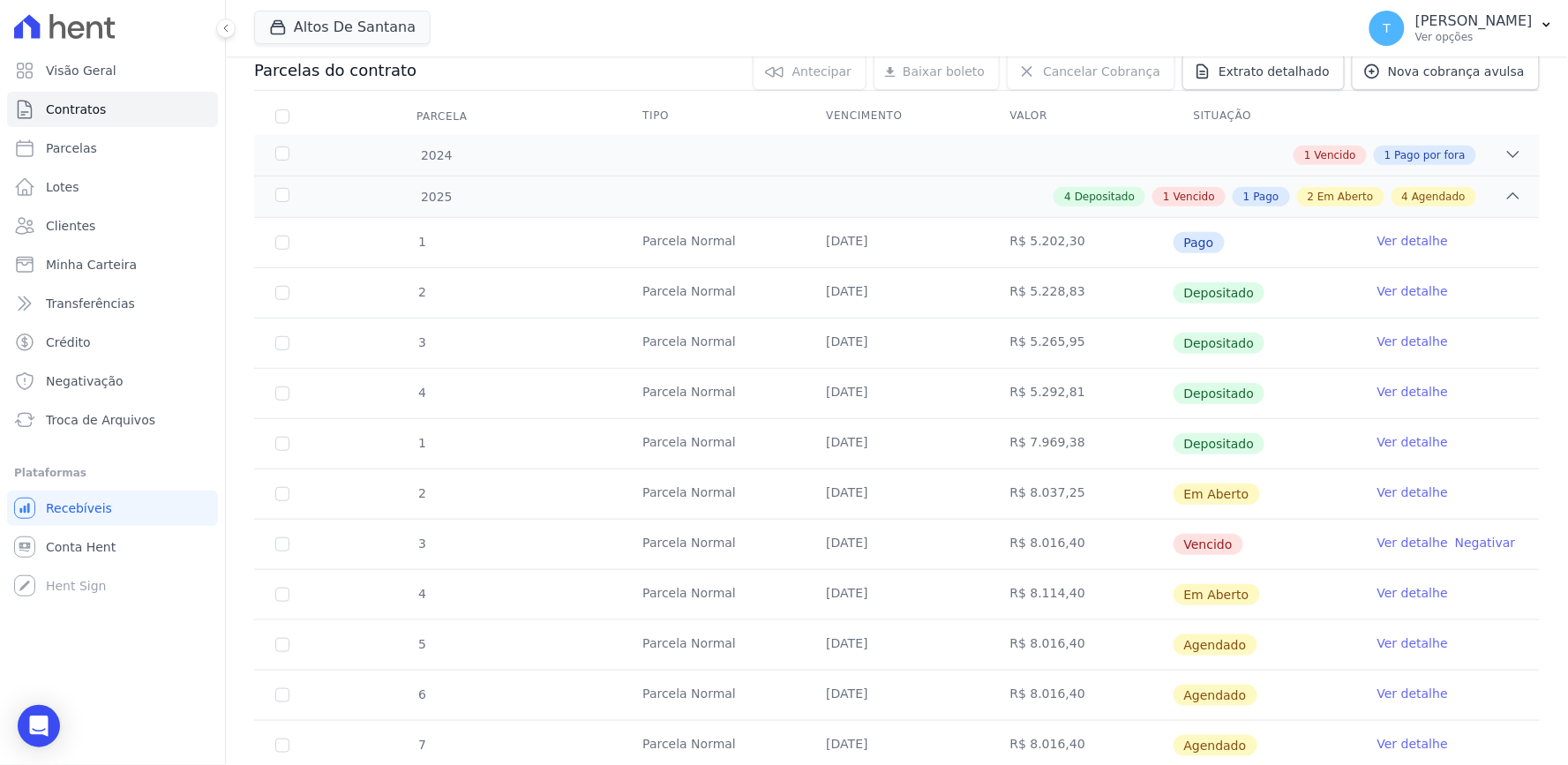
drag, startPoint x: 1029, startPoint y: 540, endPoint x: 1053, endPoint y: 546, distance: 24.7
click at [1053, 546] on td "R$ 8.016,40" at bounding box center [1081, 544] width 183 height 49
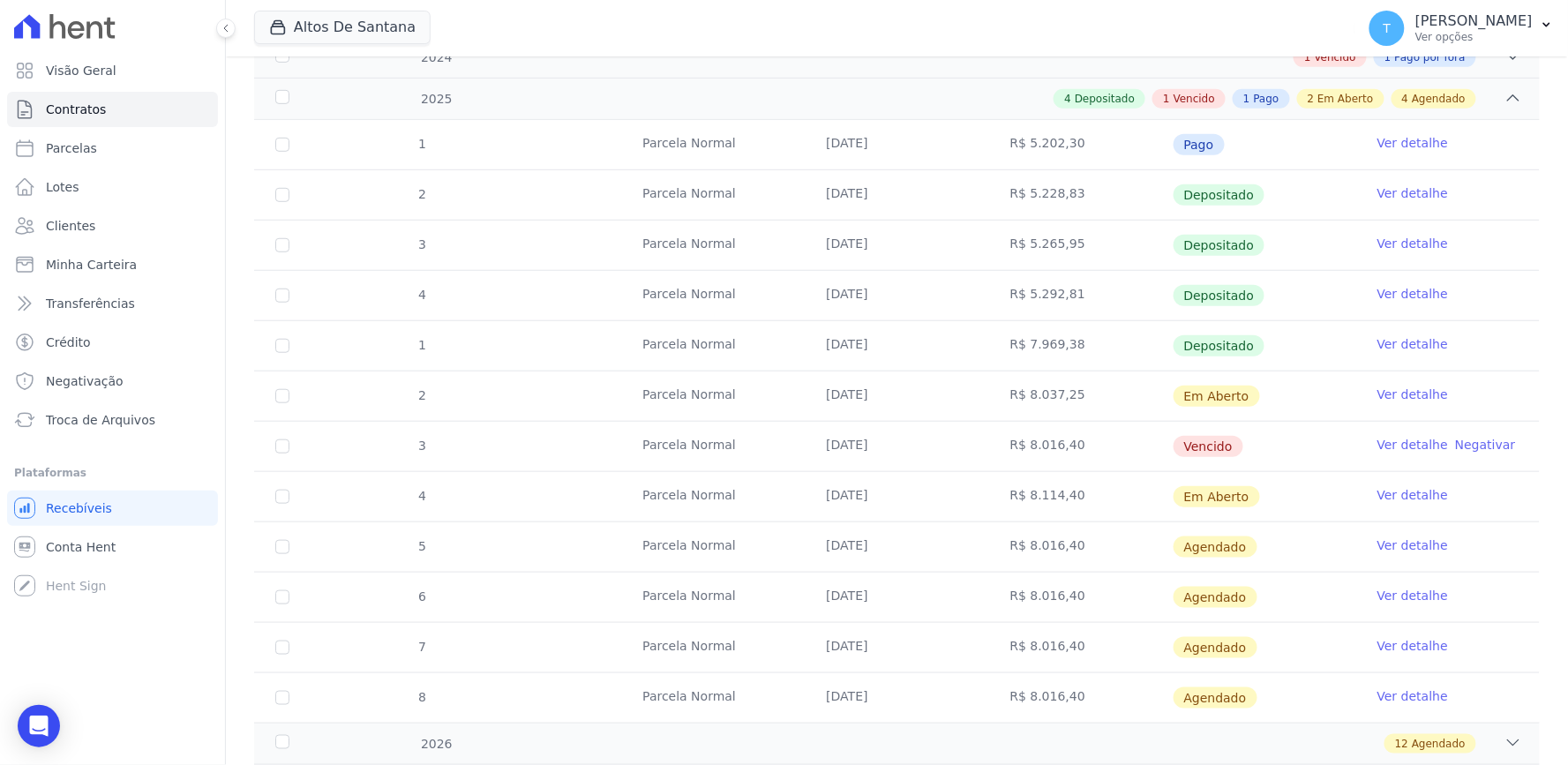
click at [1410, 446] on link "Ver detalhe" at bounding box center [1412, 445] width 71 height 18
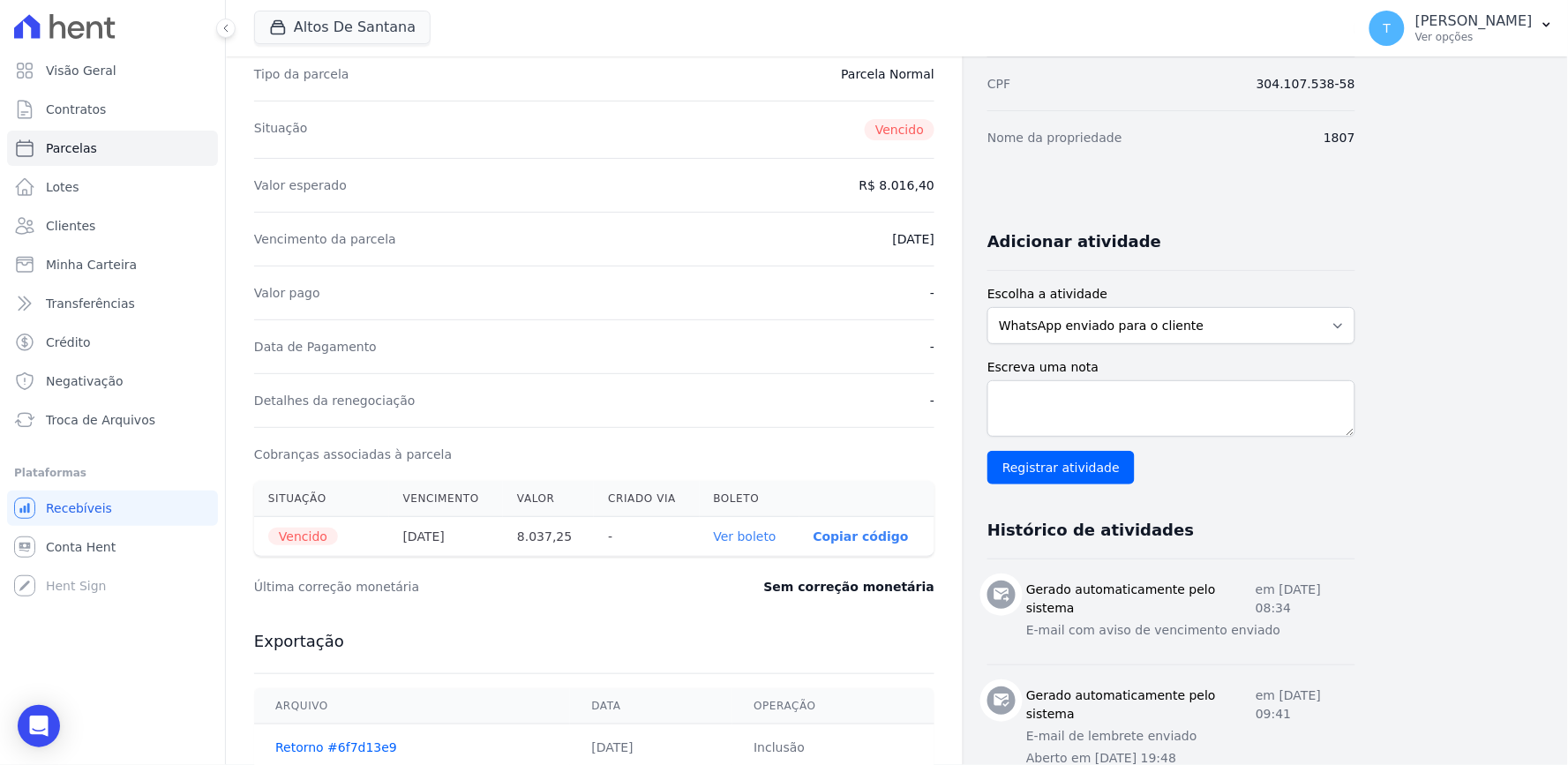
scroll to position [98, 0]
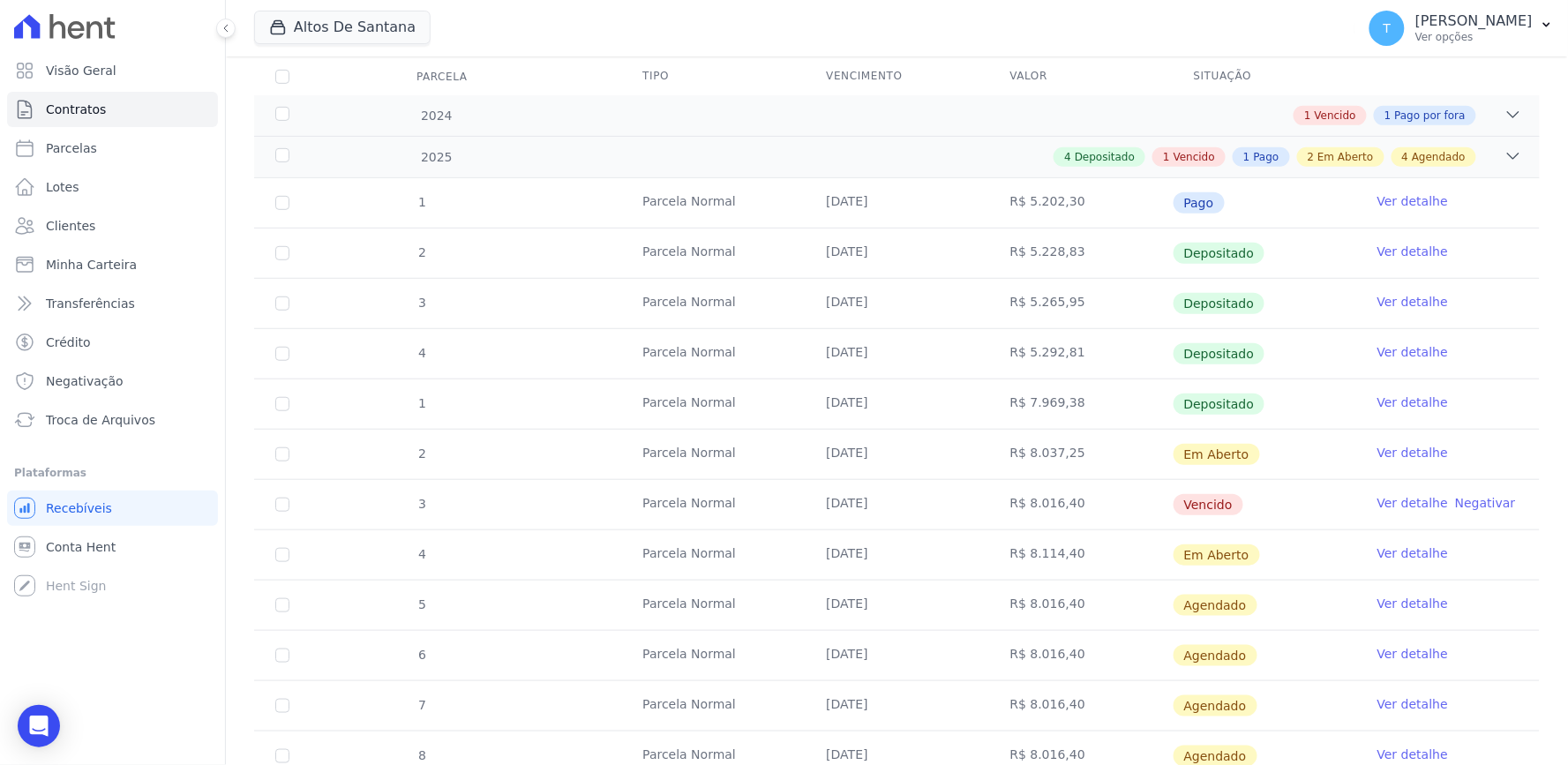
scroll to position [293, 0]
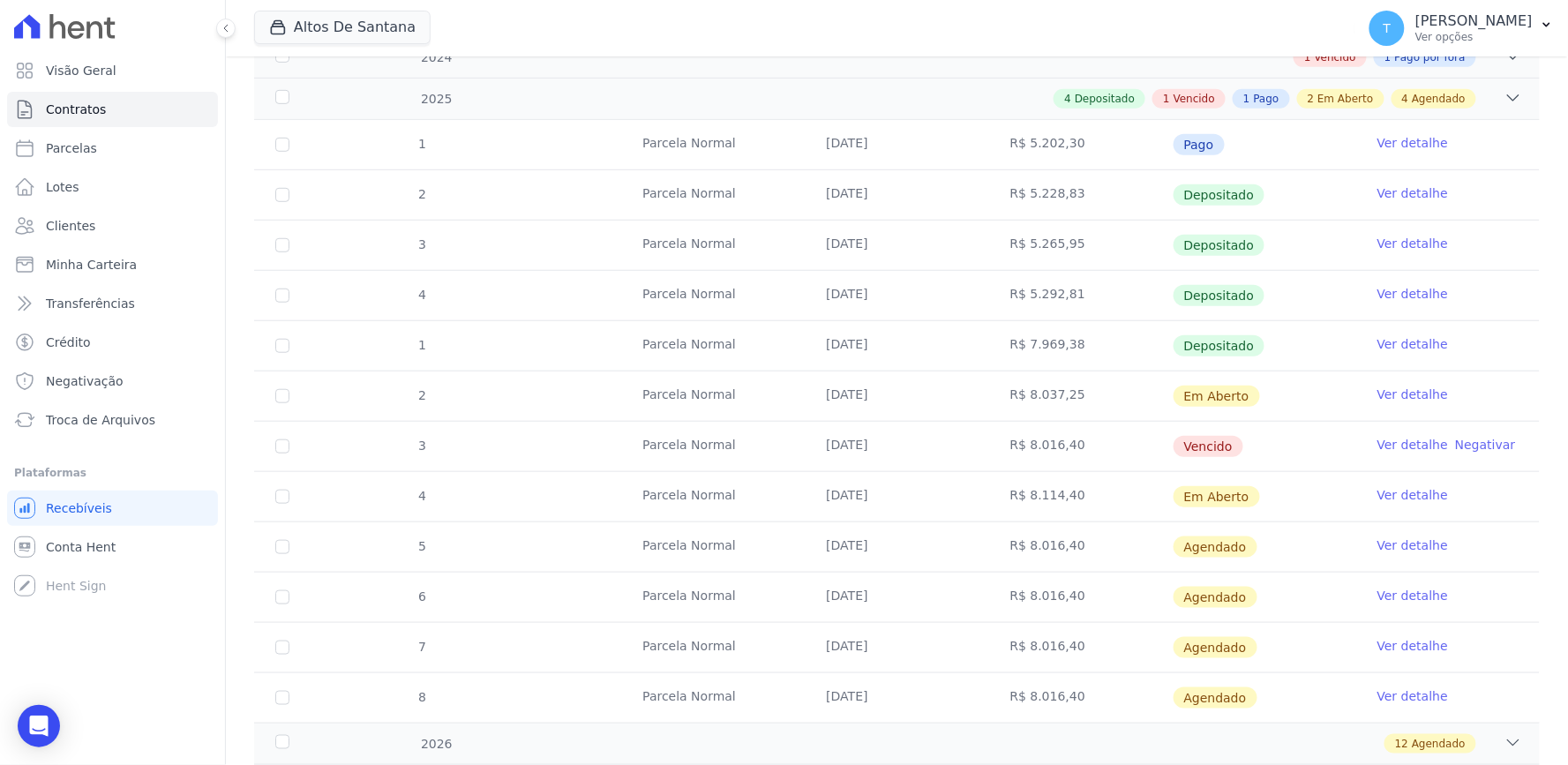
click at [1412, 392] on link "Ver detalhe" at bounding box center [1412, 395] width 71 height 18
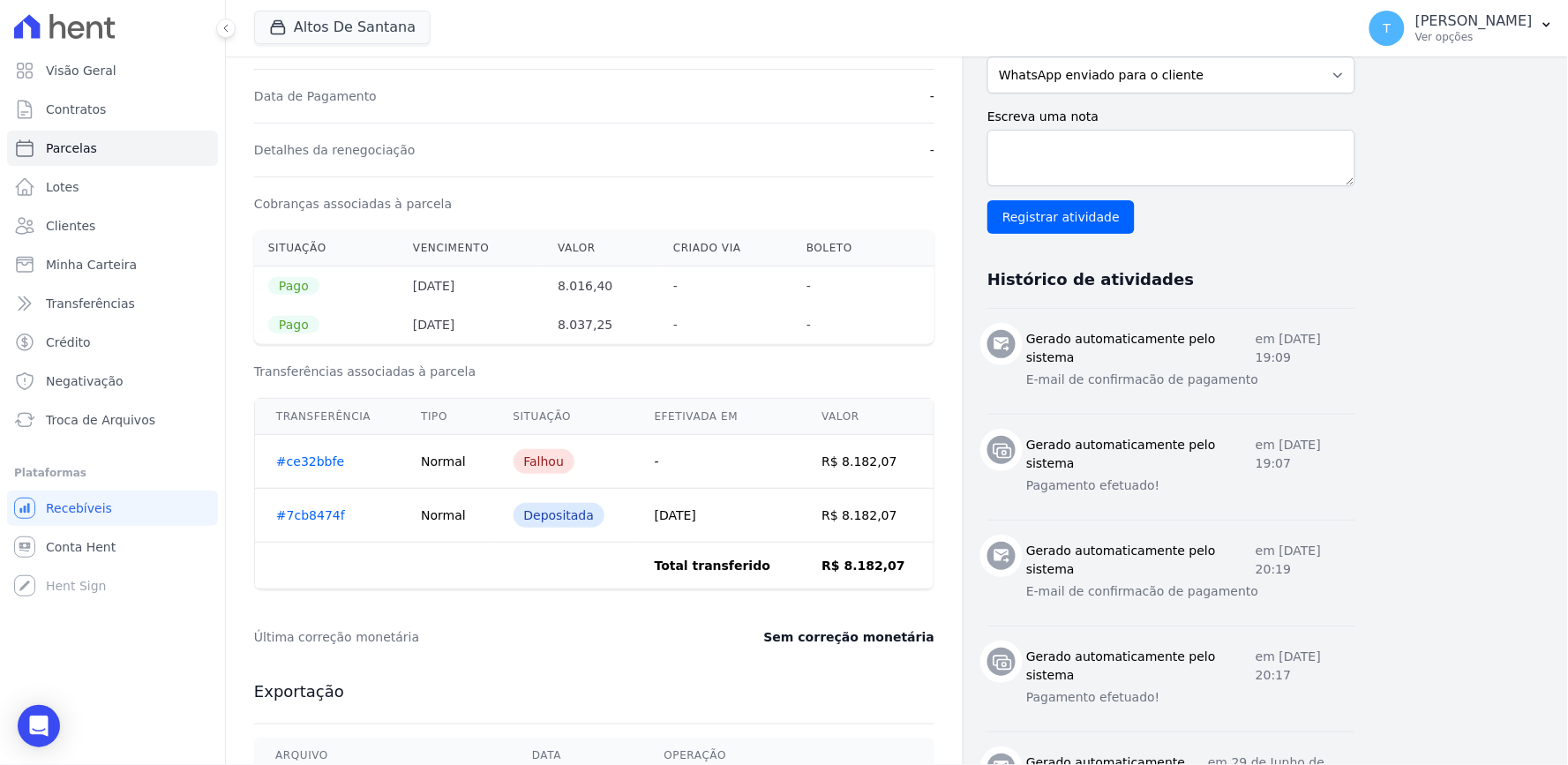
scroll to position [489, 0]
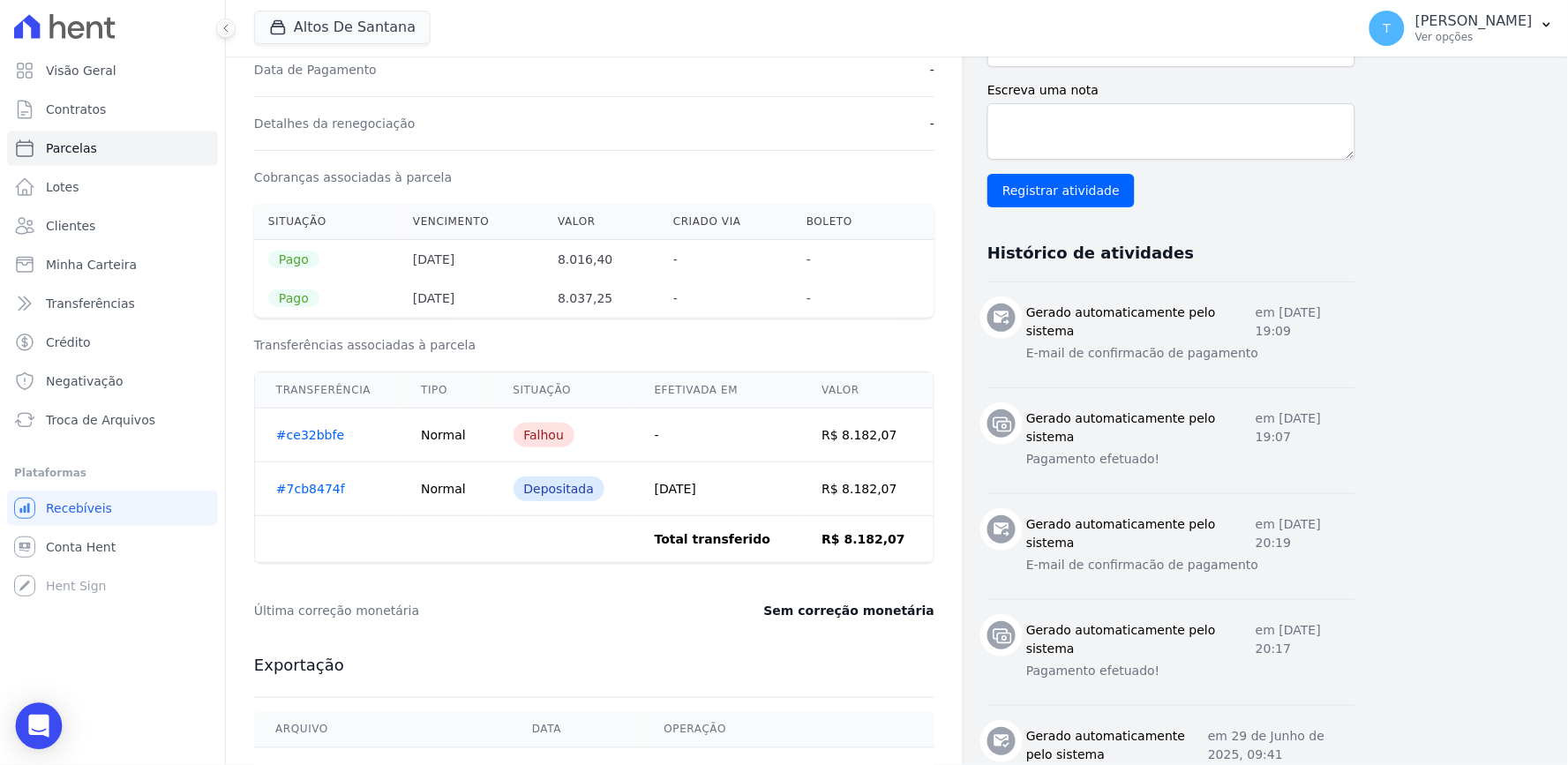
click at [54, 717] on div "Open Intercom Messenger" at bounding box center [39, 727] width 47 height 47
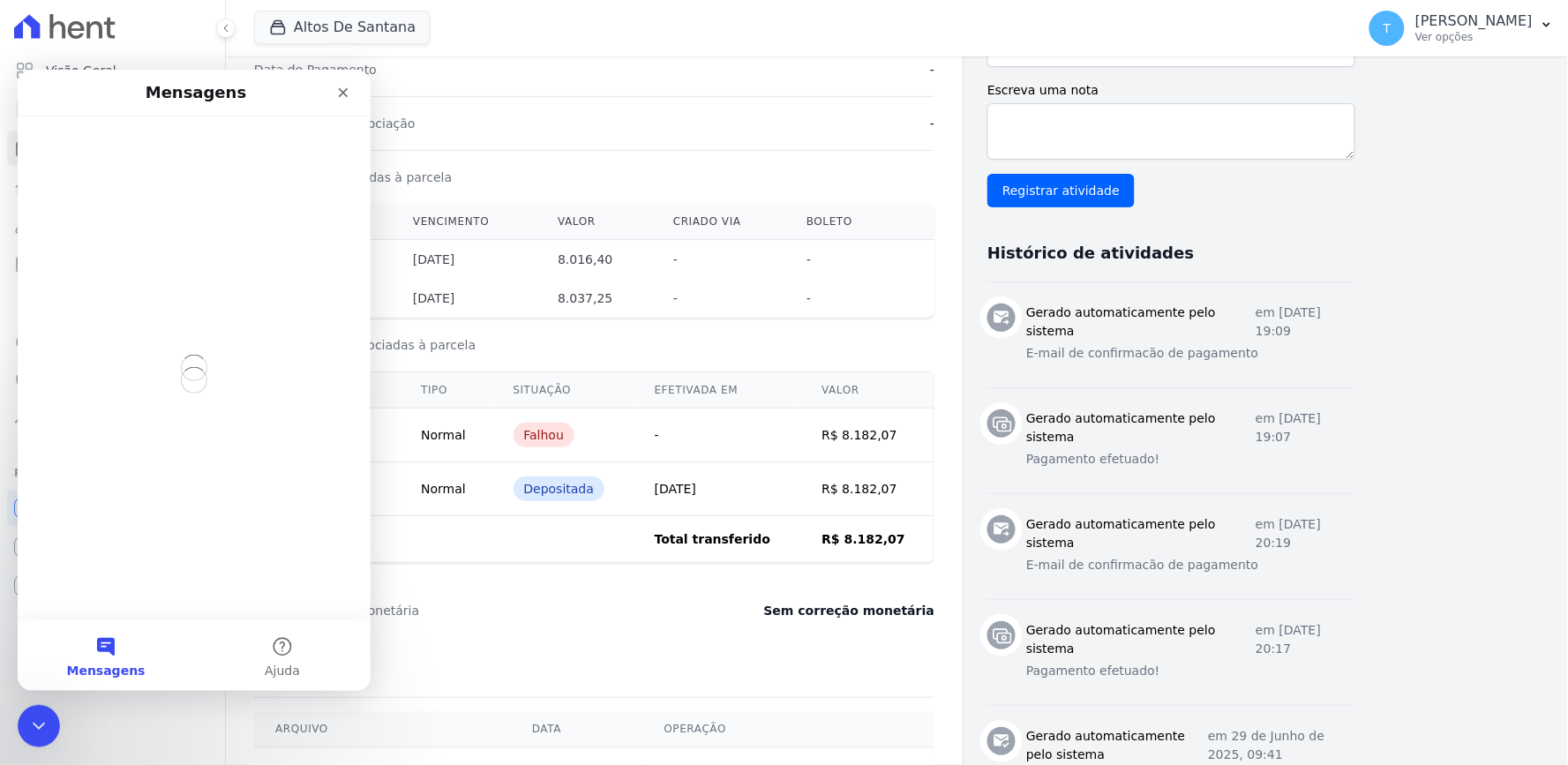
scroll to position [0, 0]
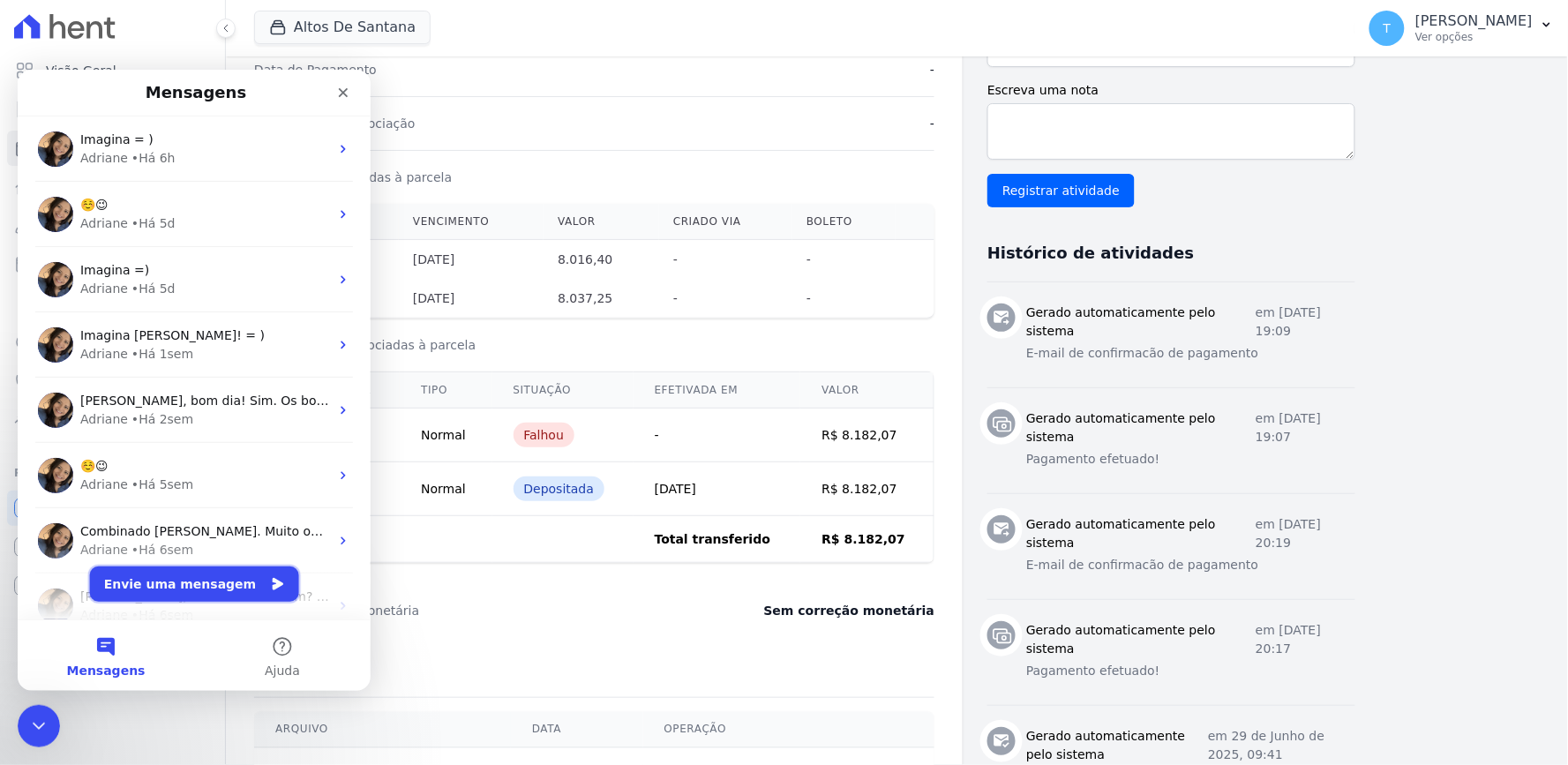
click at [195, 584] on button "Envie uma mensagem" at bounding box center [194, 582] width 209 height 35
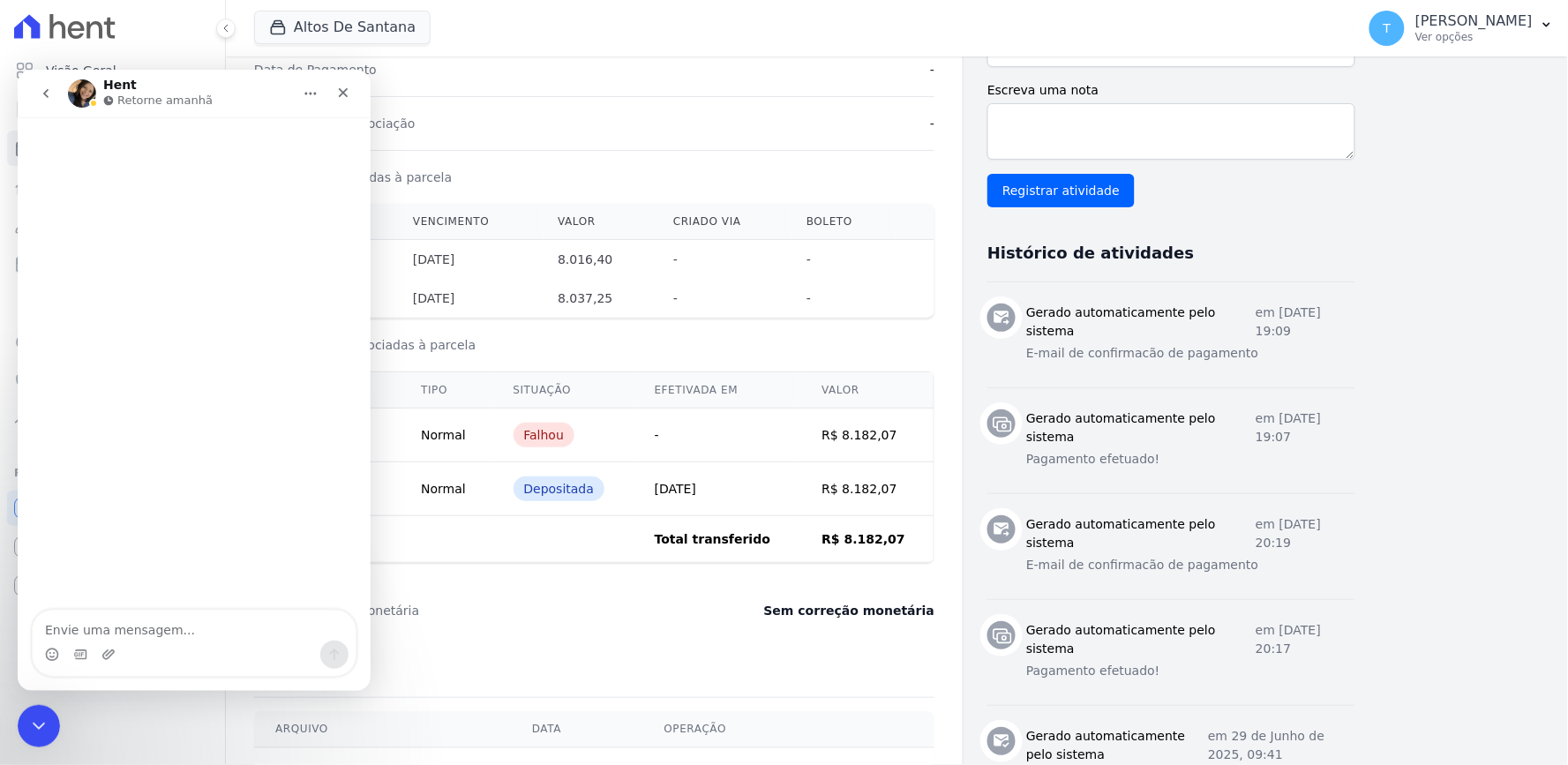
click at [167, 616] on textarea "Envie uma mensagem..." at bounding box center [193, 625] width 323 height 30
